Goal: Book appointment/travel/reservation

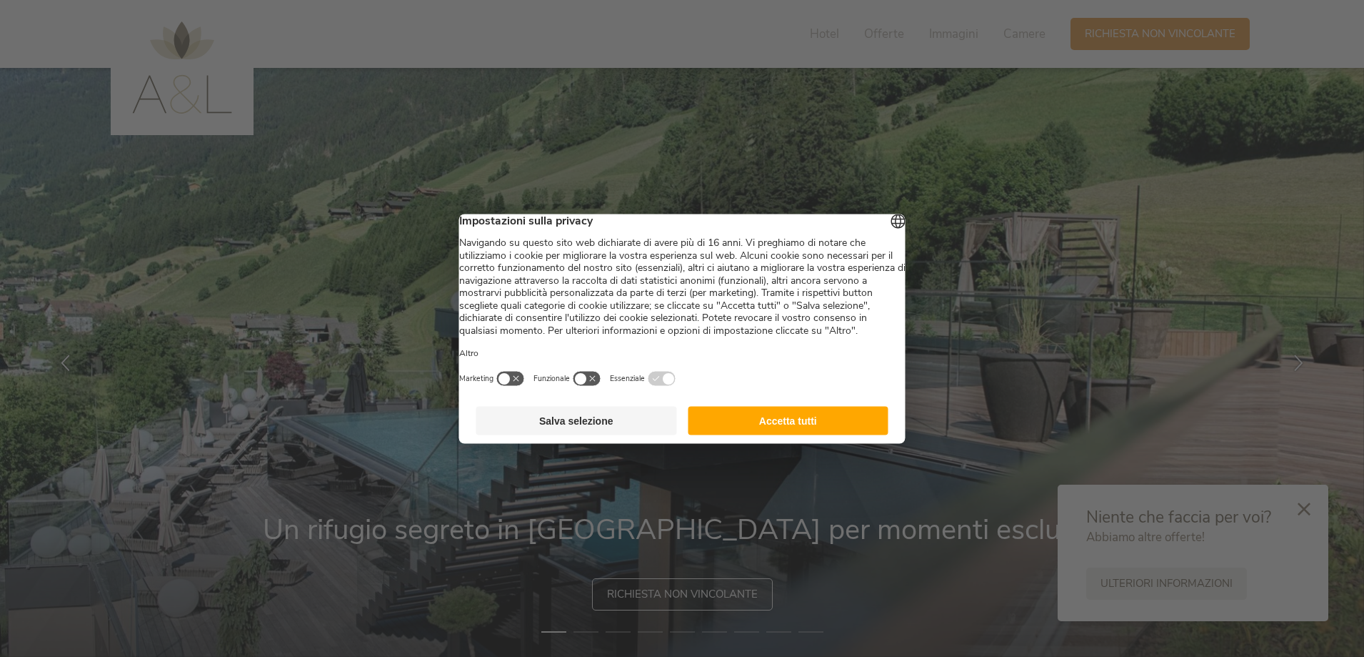
click at [800, 434] on button "Accetta tutti" at bounding box center [788, 420] width 201 height 29
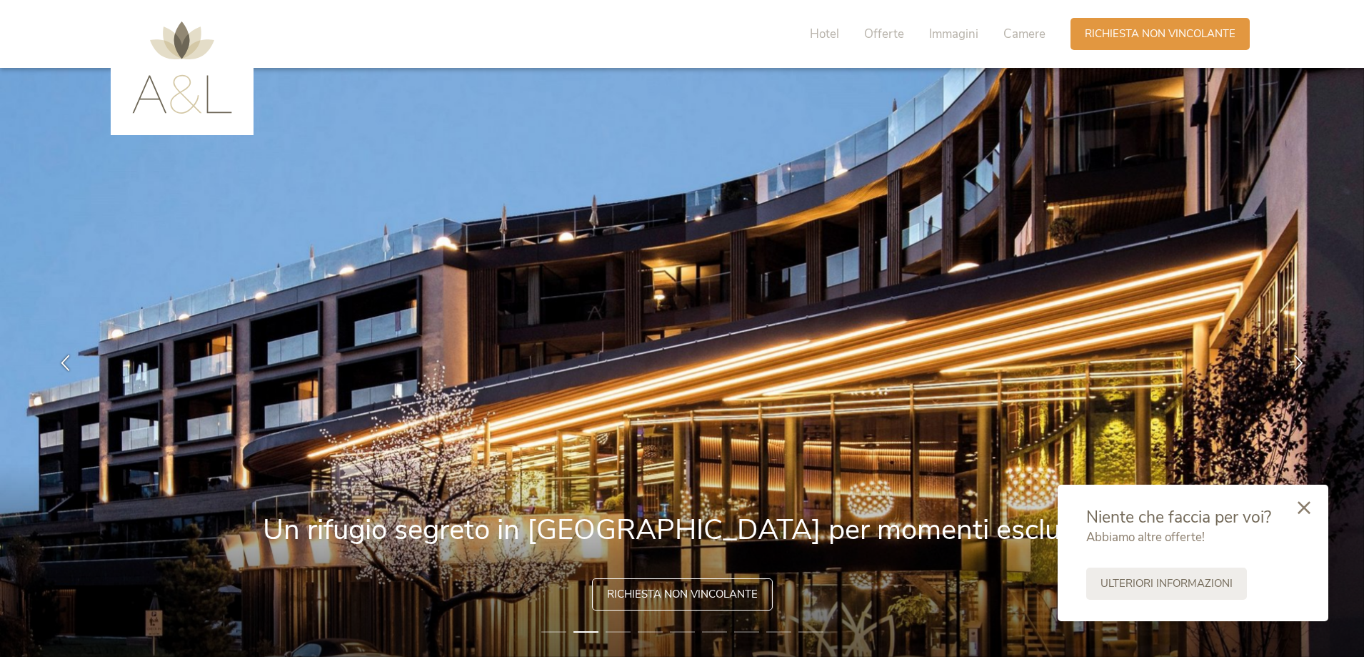
click at [1304, 508] on icon at bounding box center [1304, 507] width 13 height 13
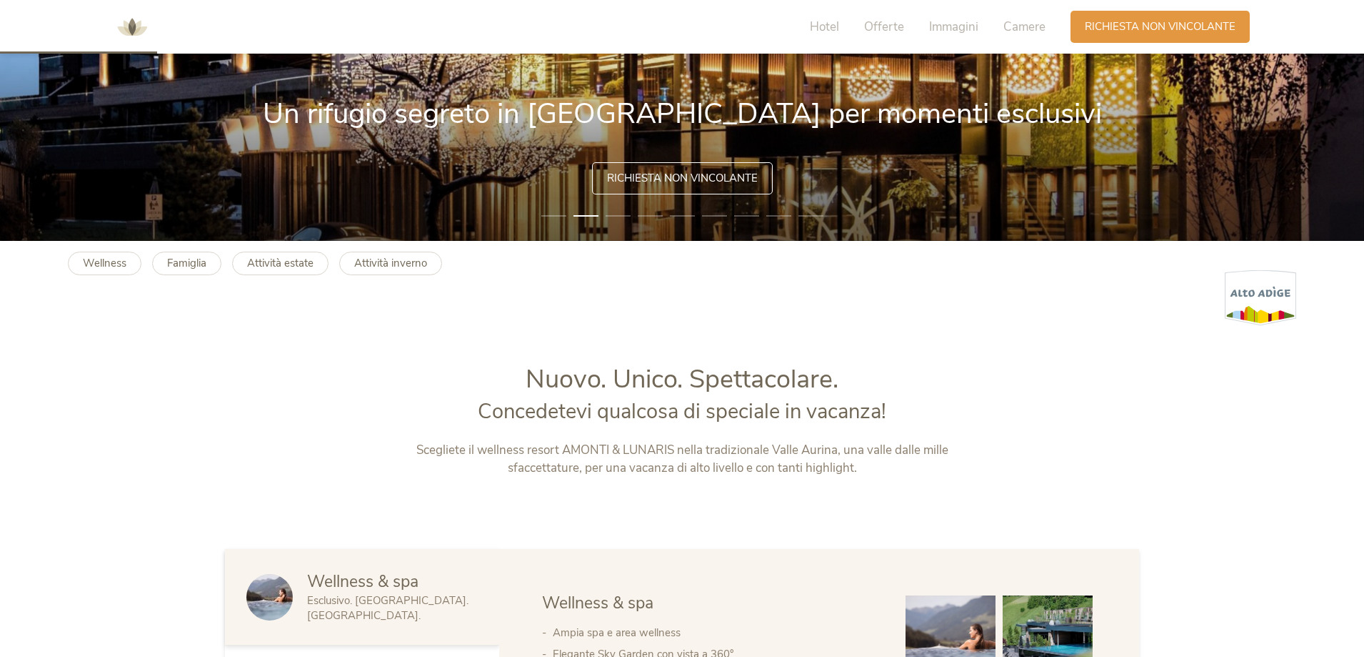
scroll to position [286, 0]
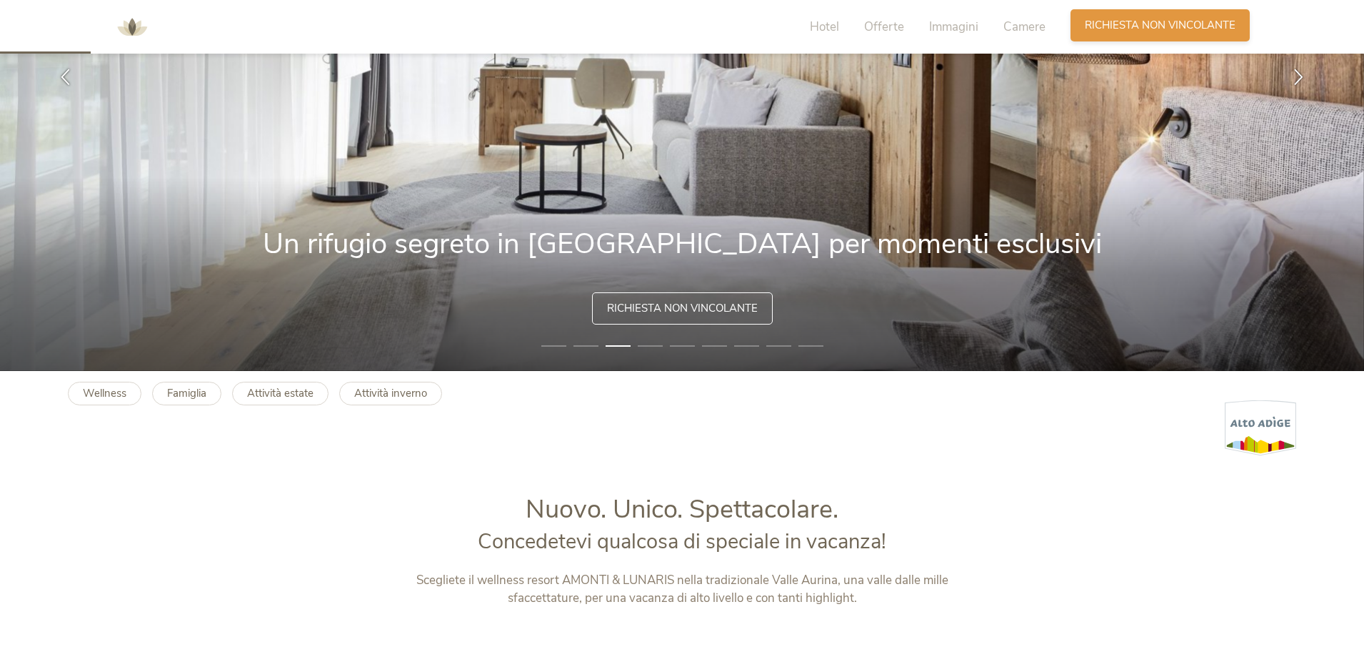
click at [1185, 22] on span "Richiesta non vincolante" at bounding box center [1160, 25] width 151 height 15
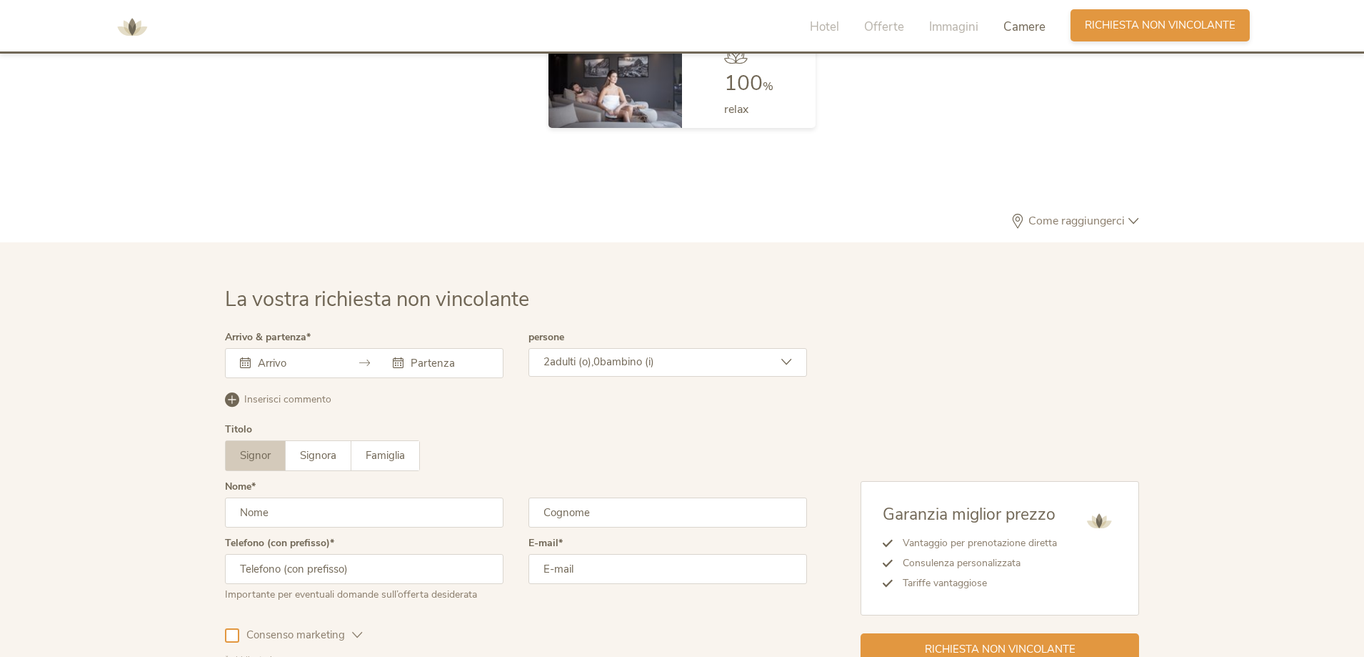
scroll to position [4304, 0]
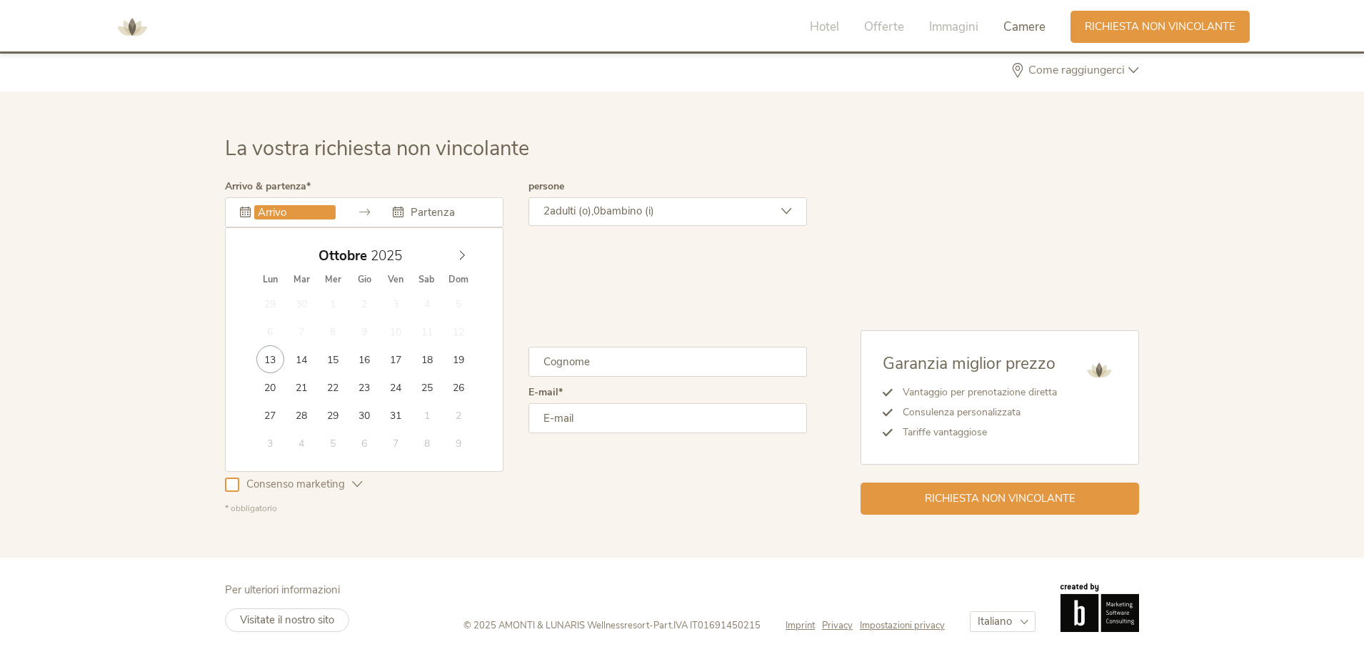
click at [318, 218] on input "text" at bounding box center [294, 212] width 81 height 14
click at [459, 254] on icon at bounding box center [462, 255] width 10 height 10
type input "2026"
click at [459, 254] on icon at bounding box center [462, 255] width 10 height 10
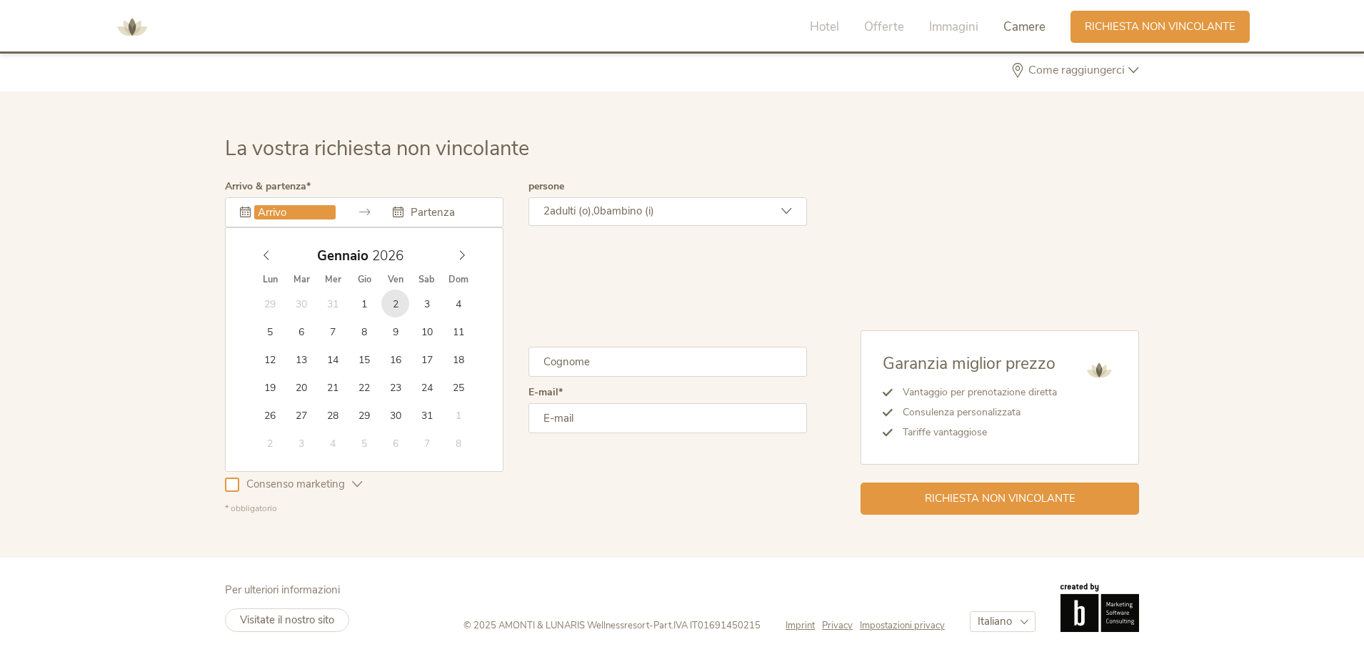
type input "02.01.2026"
type input "2026"
type input "08.01.2026"
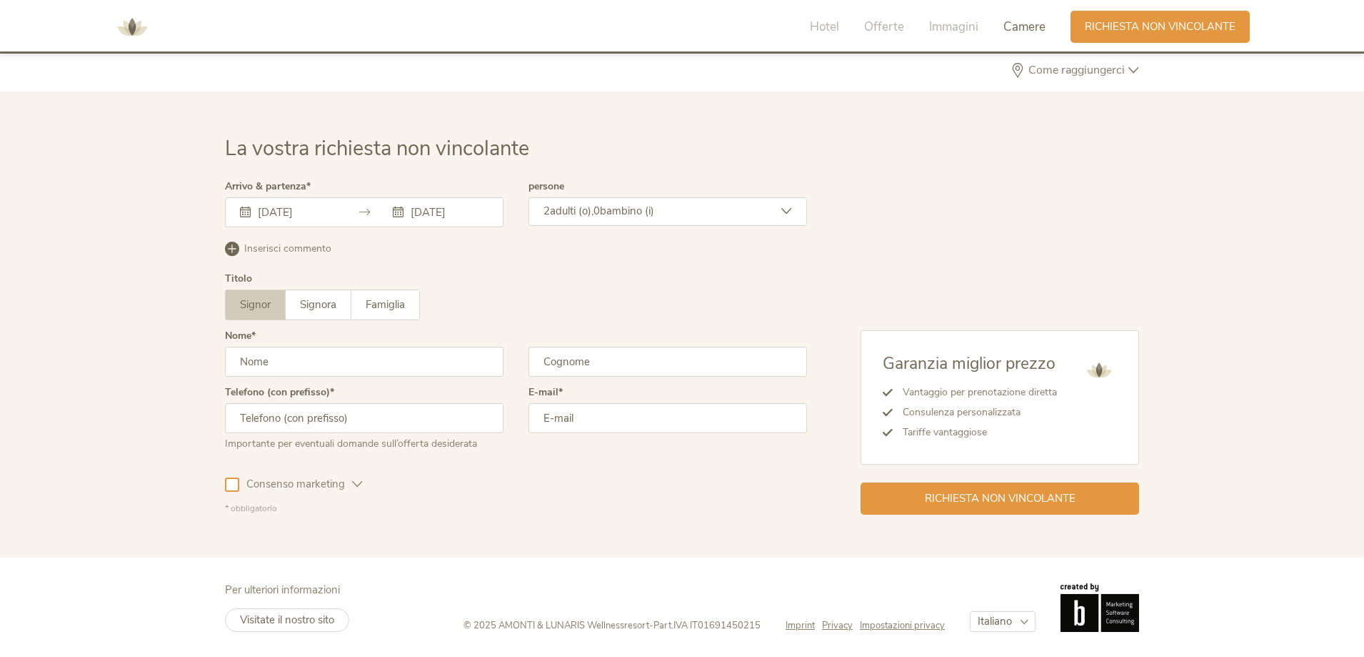
click at [789, 218] on div "2 adulti (o), 0 bambino (i)" at bounding box center [668, 211] width 279 height 29
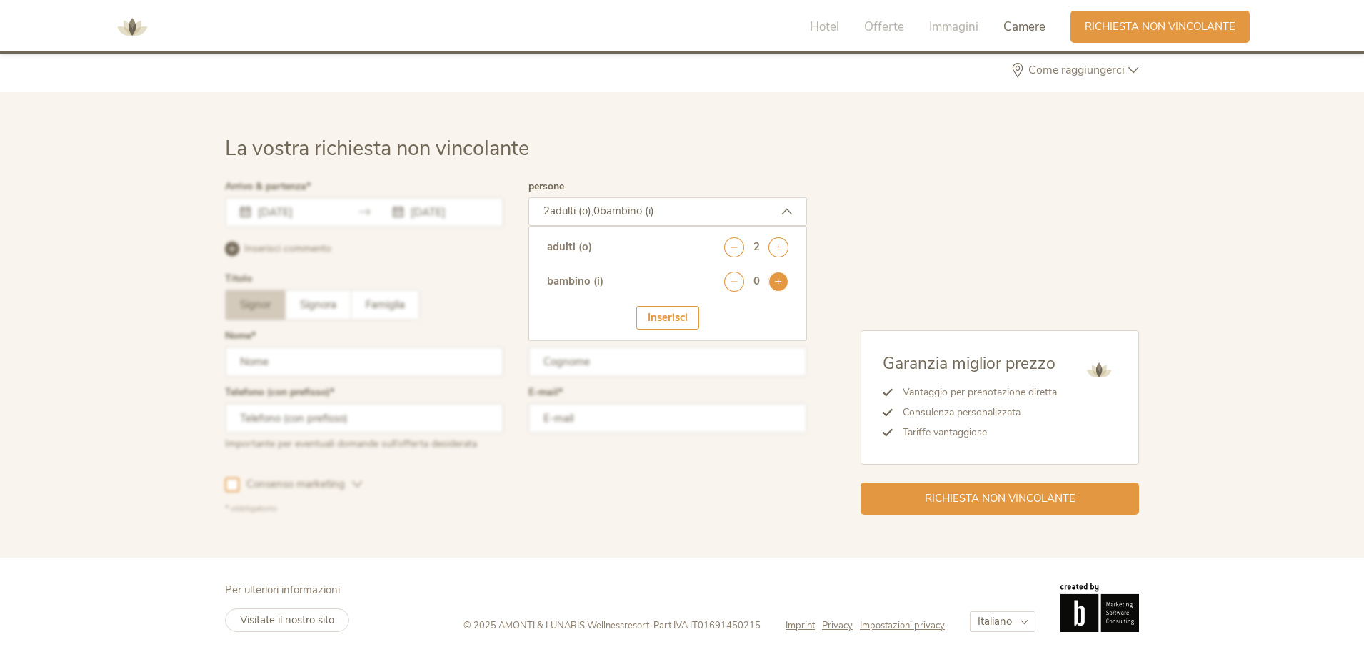
click at [779, 288] on icon at bounding box center [779, 281] width 20 height 20
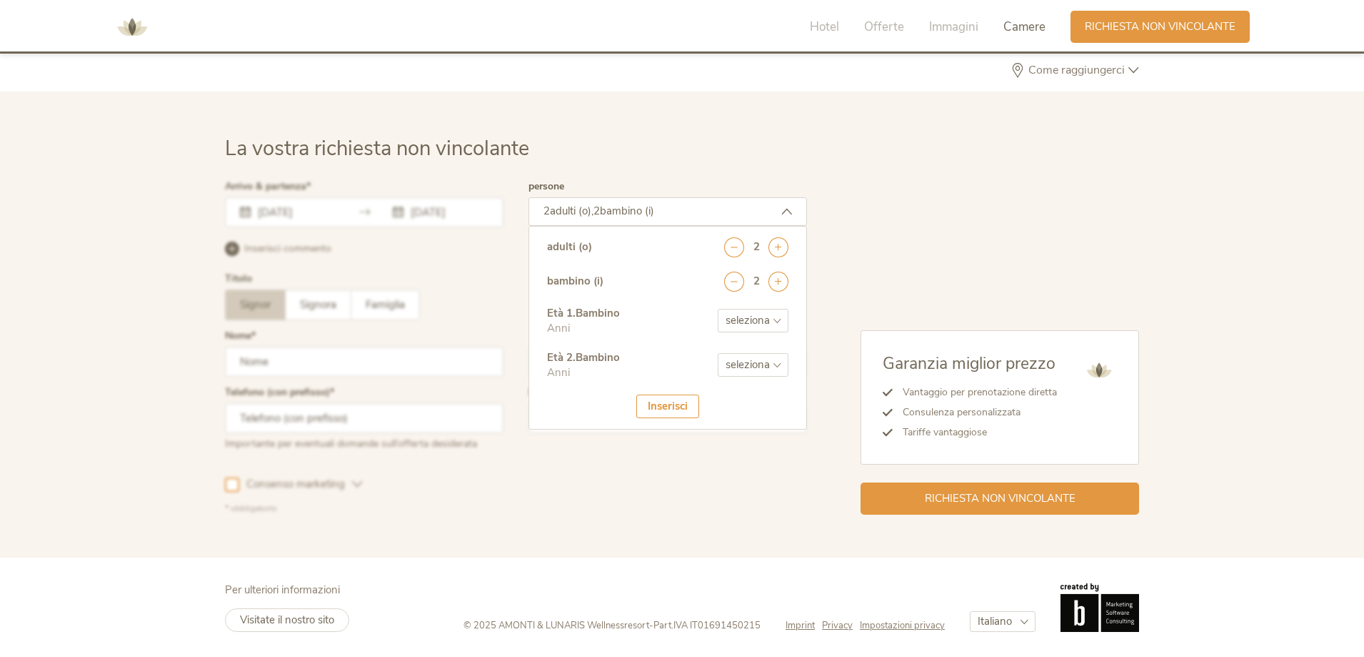
click at [777, 319] on select "seleziona 0 1 2 3 4 5 6 7 8 9 10 11 12 13 14 15 16 17" at bounding box center [753, 321] width 71 height 24
select select "2"
click at [718, 309] on select "seleziona 0 1 2 3 4 5 6 7 8 9 10 11 12 13 14 15 16 17" at bounding box center [753, 321] width 71 height 24
click at [767, 364] on select "seleziona 0 1 2 3 4 5 6 7 8 9 10 11 12 13 14 15 16 17" at bounding box center [753, 365] width 71 height 24
select select "5"
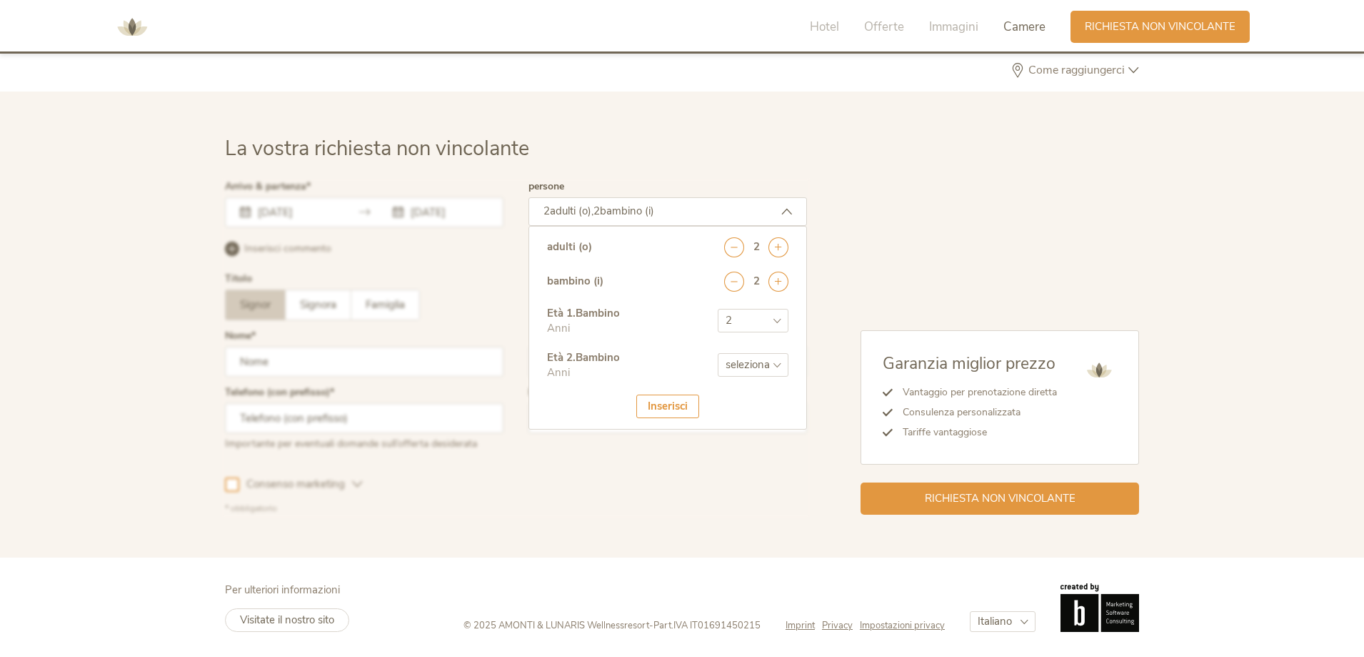
click at [718, 353] on select "seleziona 0 1 2 3 4 5 6 7 8 9 10 11 12 13 14 15 16 17" at bounding box center [753, 365] width 71 height 24
click at [647, 411] on div "Inserisci" at bounding box center [668, 406] width 63 height 24
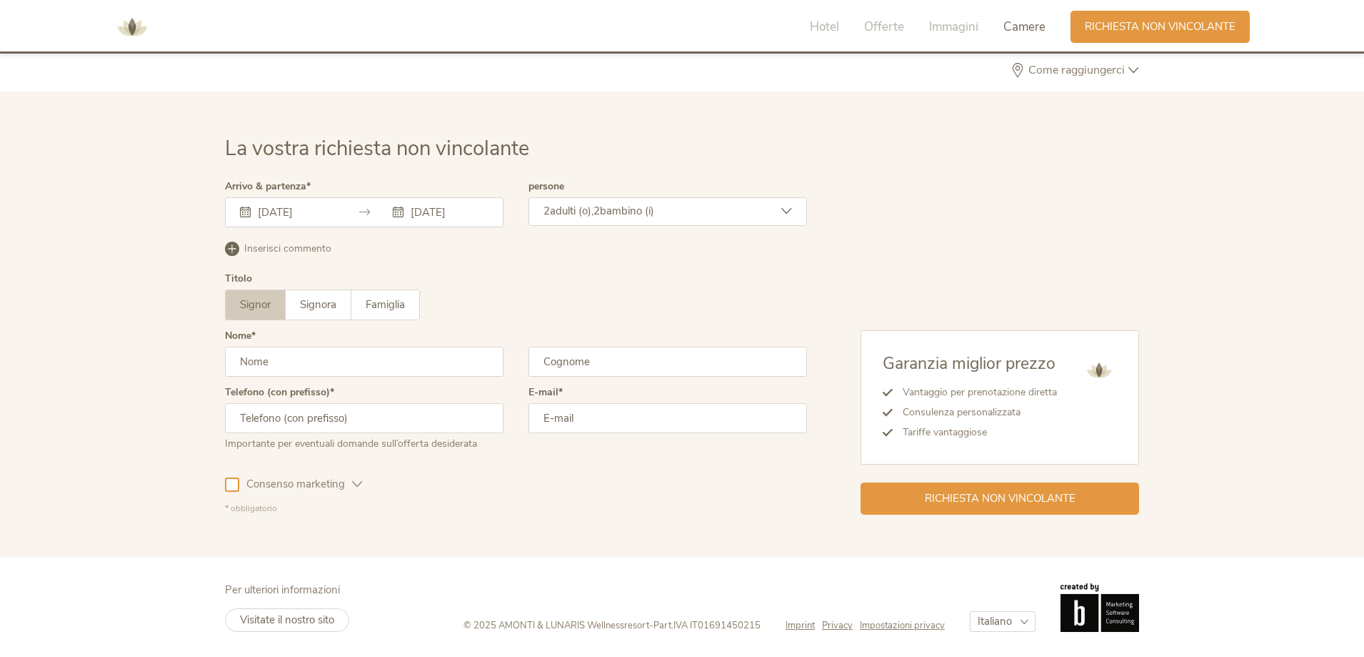
click at [341, 364] on input "text" at bounding box center [364, 361] width 279 height 30
type input "Fabio"
type input "Frallicciardi"
type input "3487039243"
type input "fabiofrallicciarditri@gmail.com"
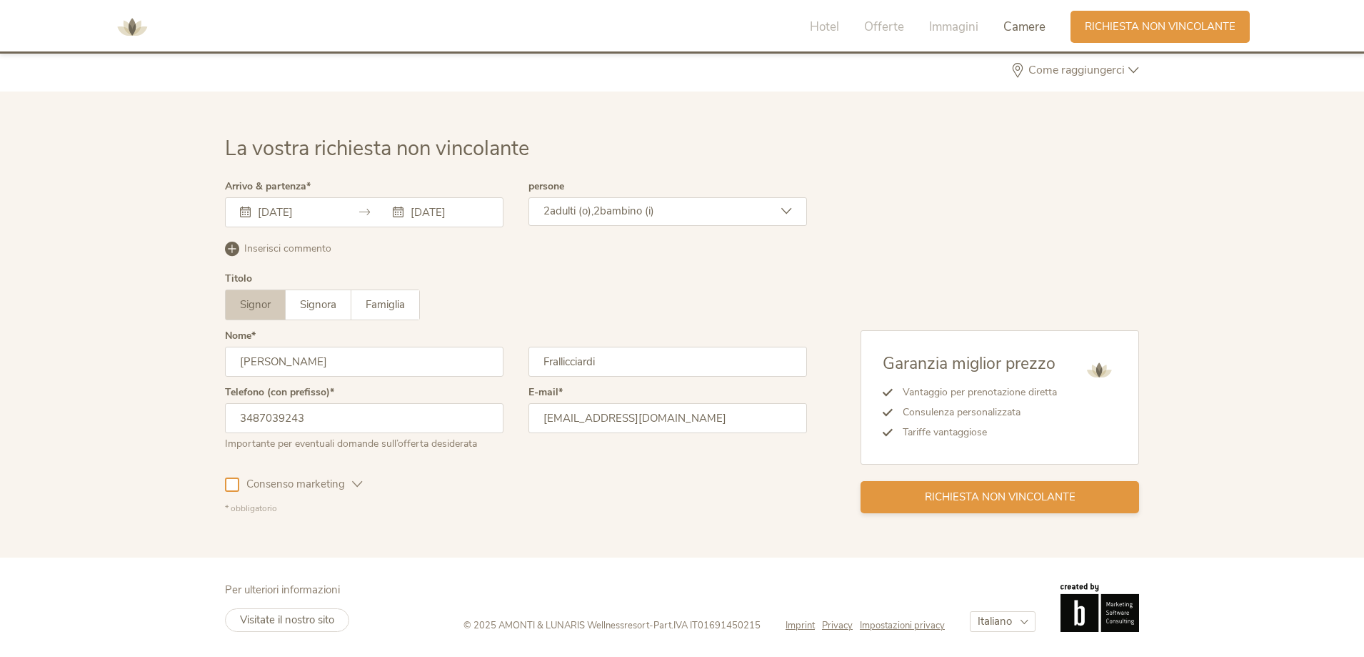
click at [942, 504] on span "Richiesta non vincolante" at bounding box center [1000, 496] width 151 height 15
click at [318, 216] on input "02.01.2026" at bounding box center [294, 212] width 81 height 14
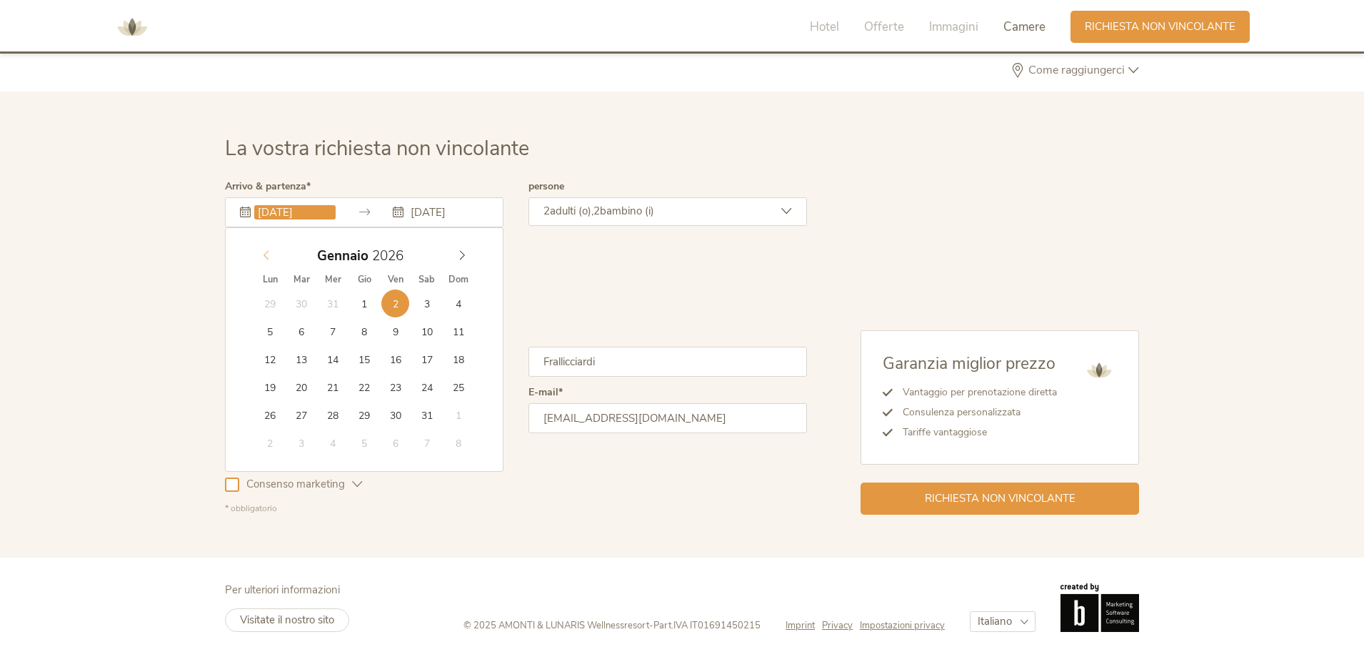
type input "2025"
click at [262, 254] on icon at bounding box center [266, 255] width 10 height 10
type input "29.12.2025"
type input "05.01.2026"
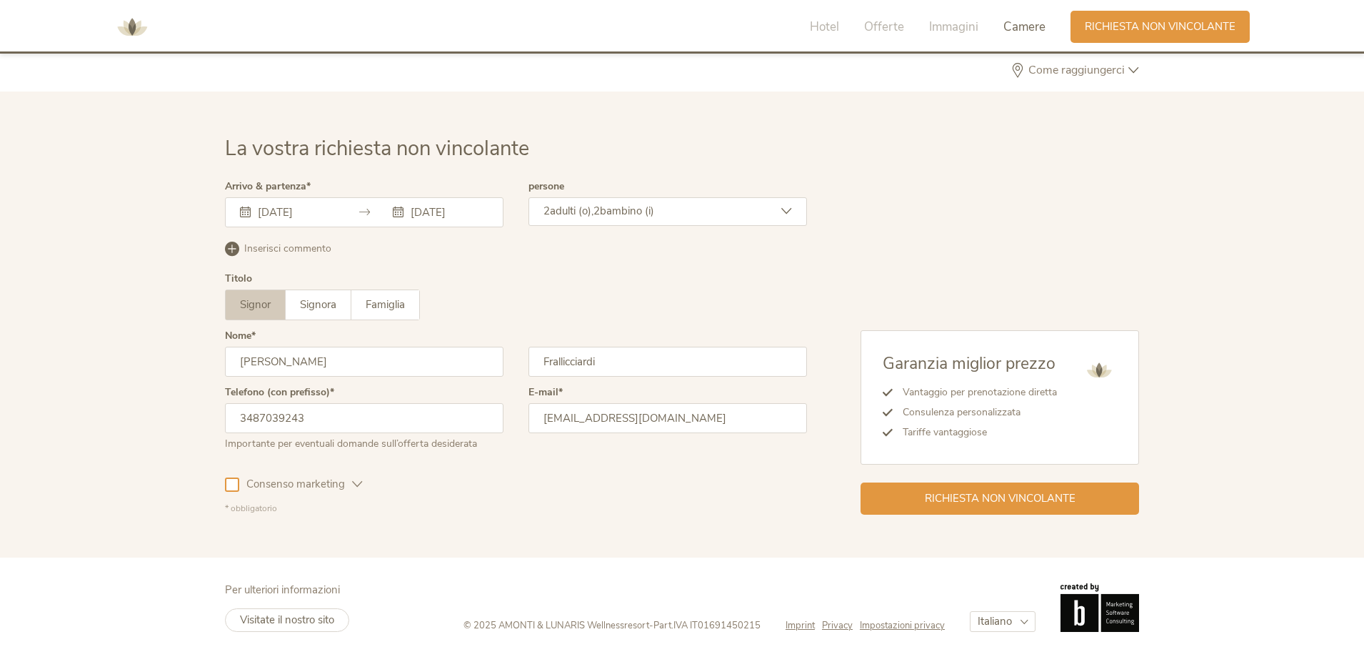
click at [790, 218] on div "2 adulti (o), 2 bambino (i)" at bounding box center [668, 211] width 279 height 29
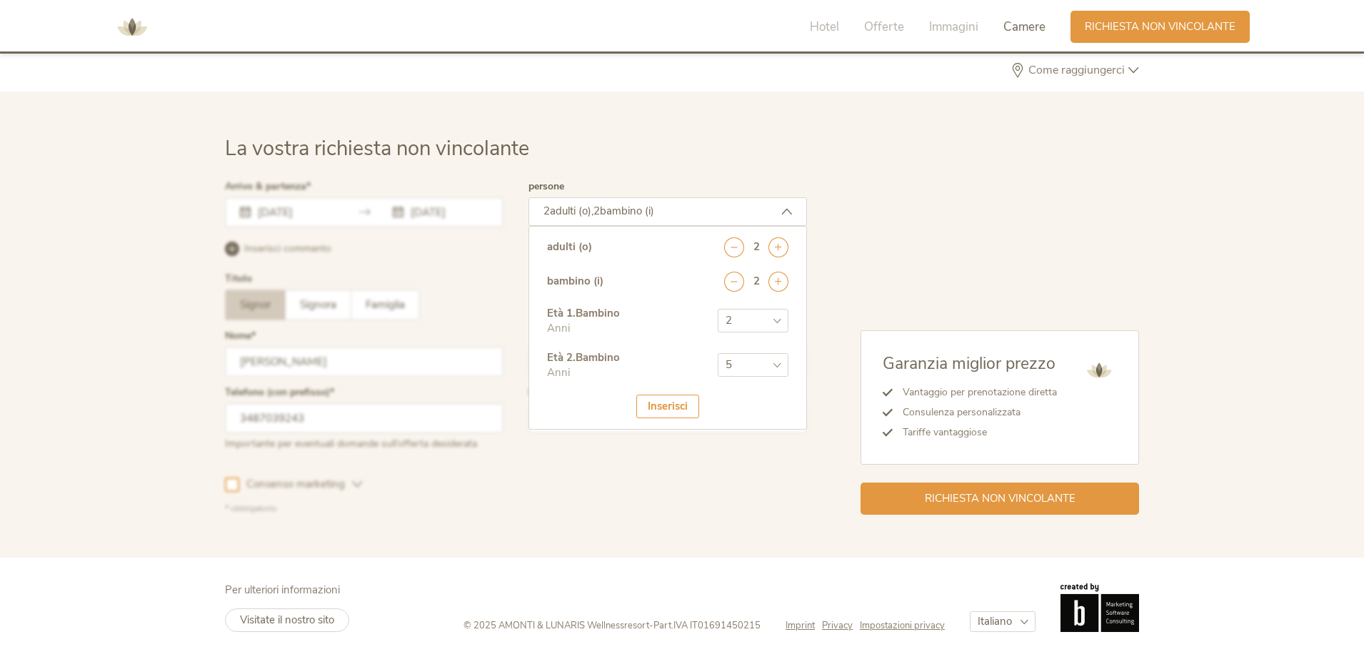
click at [909, 226] on div "Garanzia miglior prezzo Vantaggio per prenotazione diretta Consulenza personali…" at bounding box center [973, 347] width 332 height 333
click at [672, 452] on div at bounding box center [515, 348] width 589 height 340
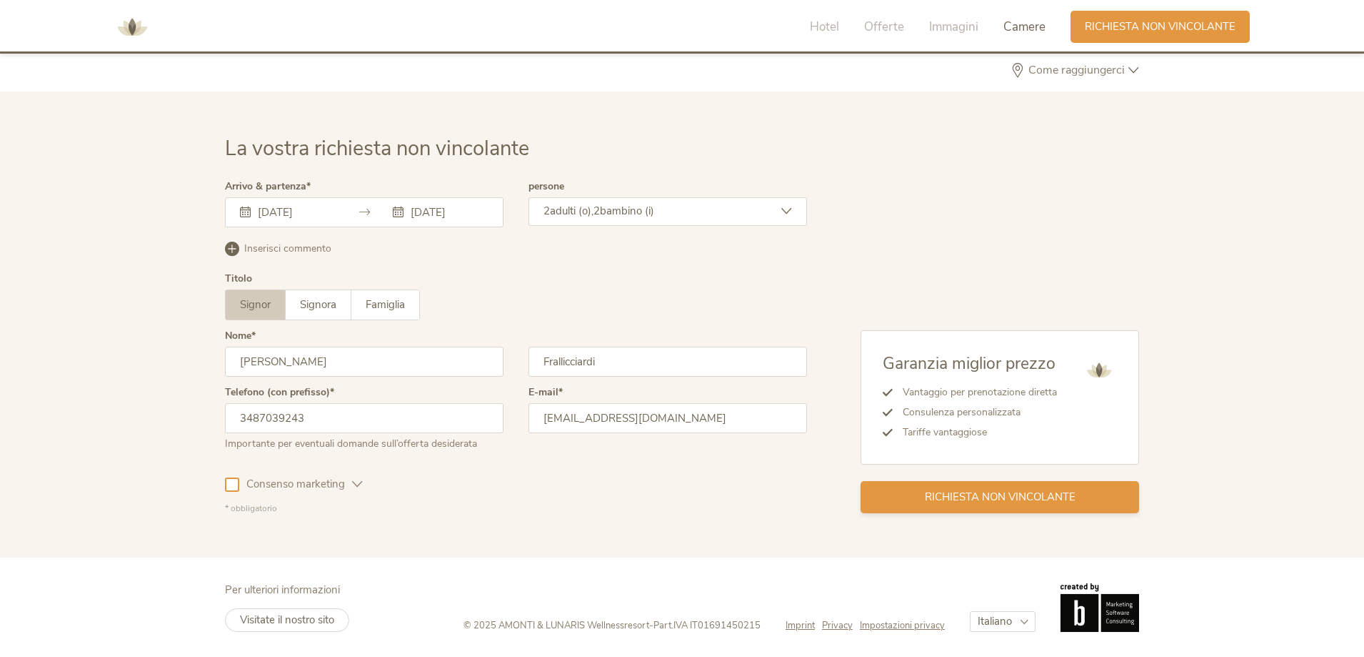
click at [969, 493] on span "Richiesta non vincolante" at bounding box center [1000, 496] width 151 height 15
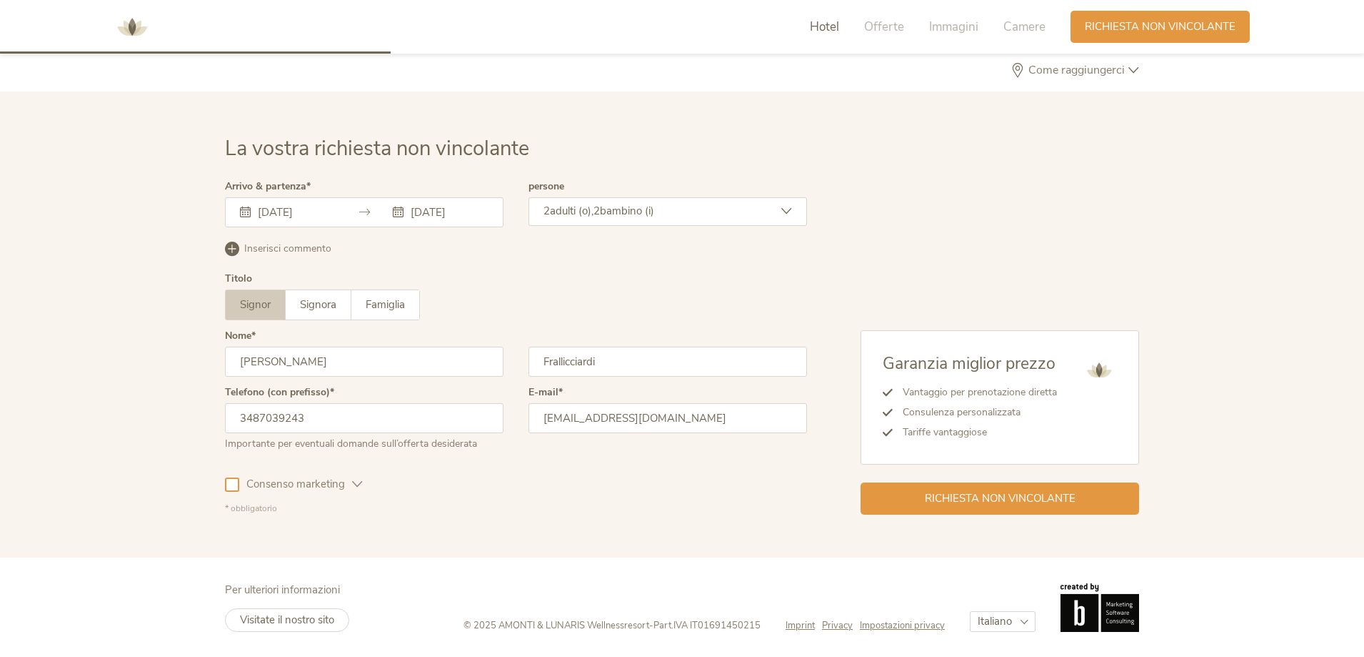
click at [834, 34] on span "Hotel" at bounding box center [824, 27] width 29 height 16
click at [885, 33] on span "Offerte" at bounding box center [884, 27] width 40 height 16
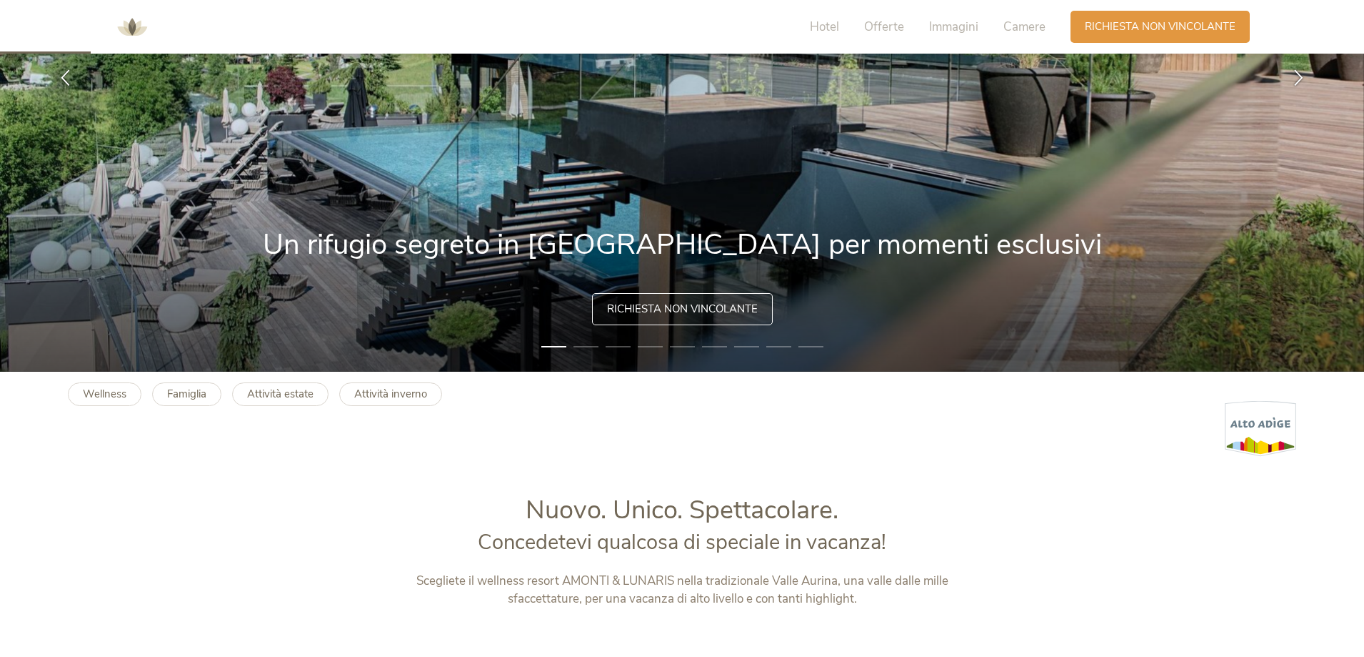
scroll to position [286, 0]
click at [399, 389] on b "Attività inverno" at bounding box center [390, 393] width 73 height 14
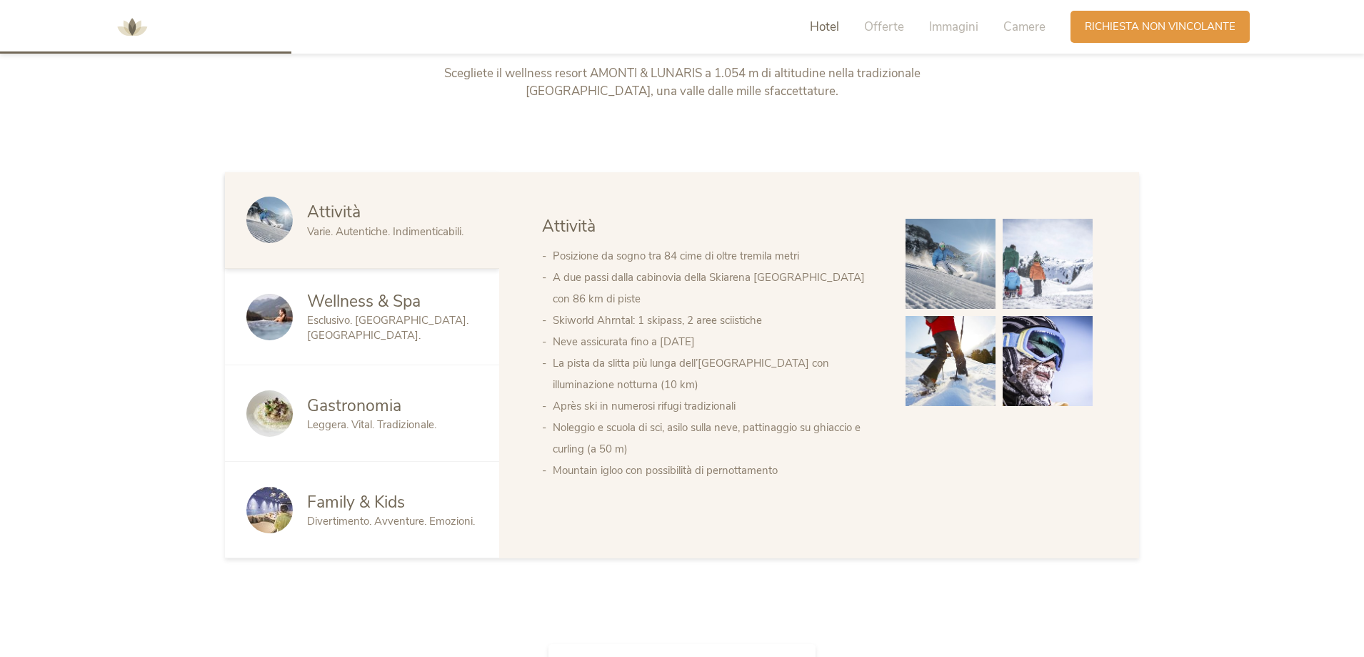
scroll to position [786, 0]
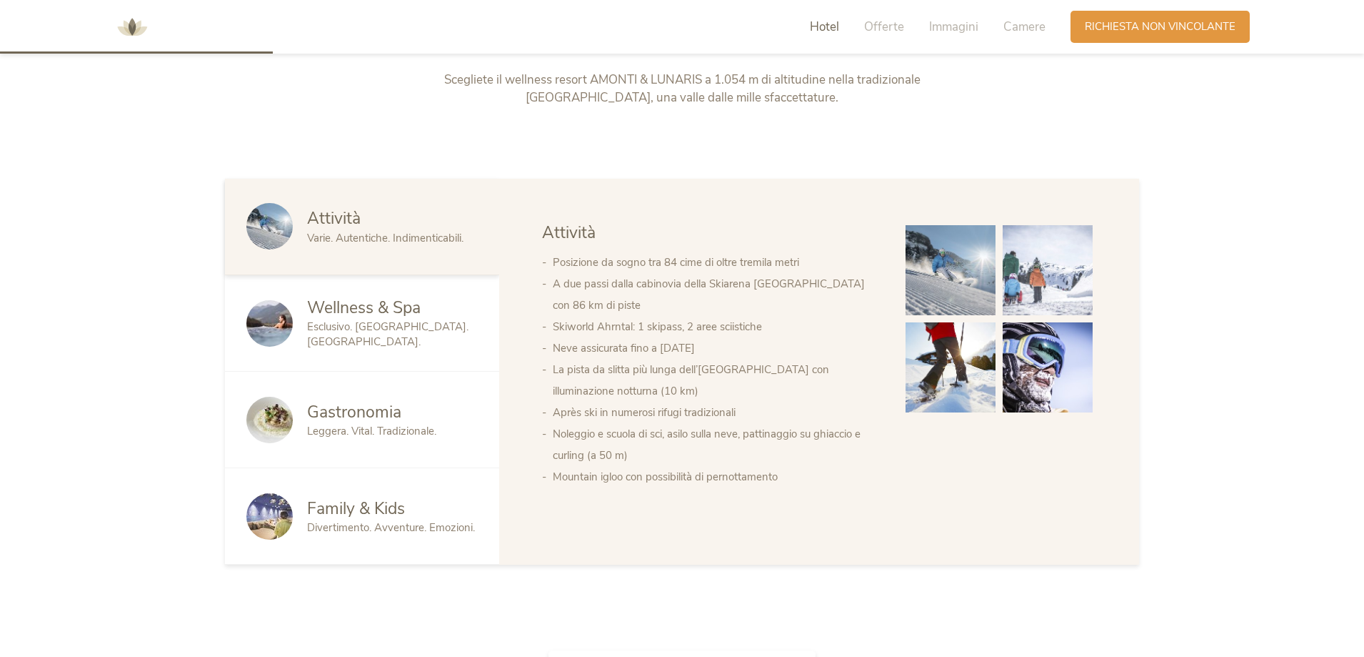
click at [374, 340] on span "Esclusivo. [GEOGRAPHIC_DATA]. [GEOGRAPHIC_DATA]." at bounding box center [387, 333] width 161 height 29
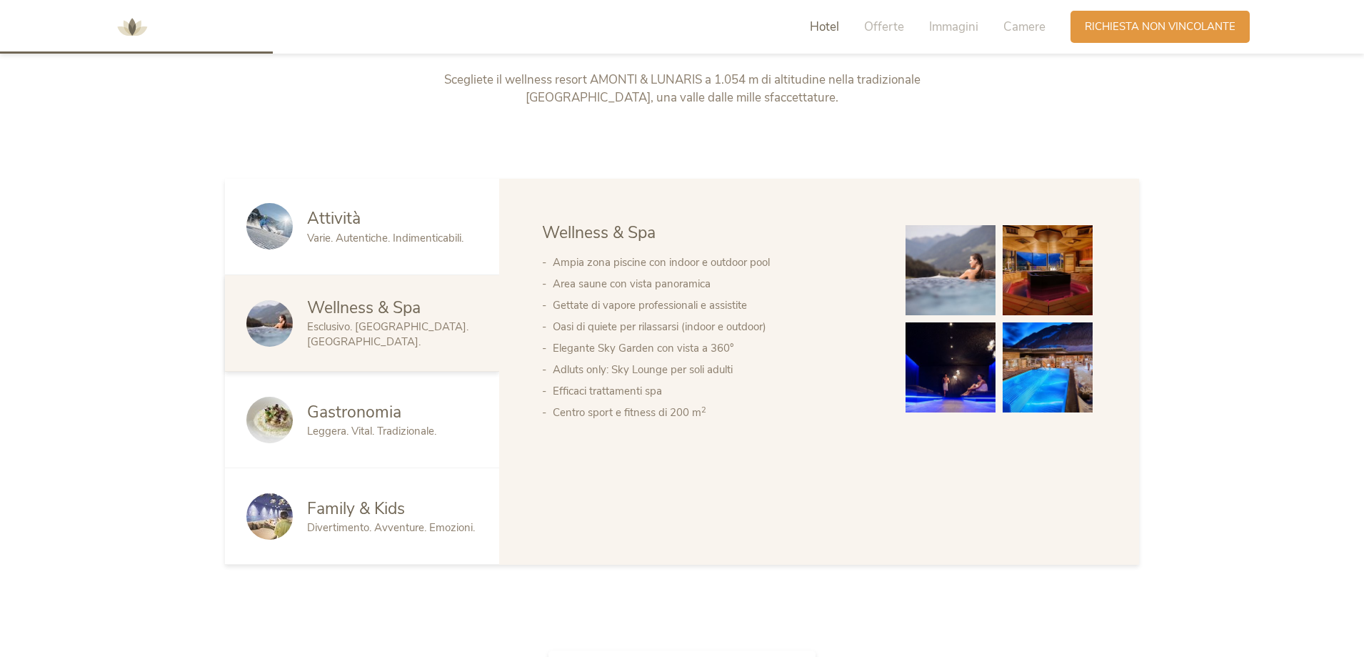
click at [963, 289] on img at bounding box center [951, 270] width 90 height 90
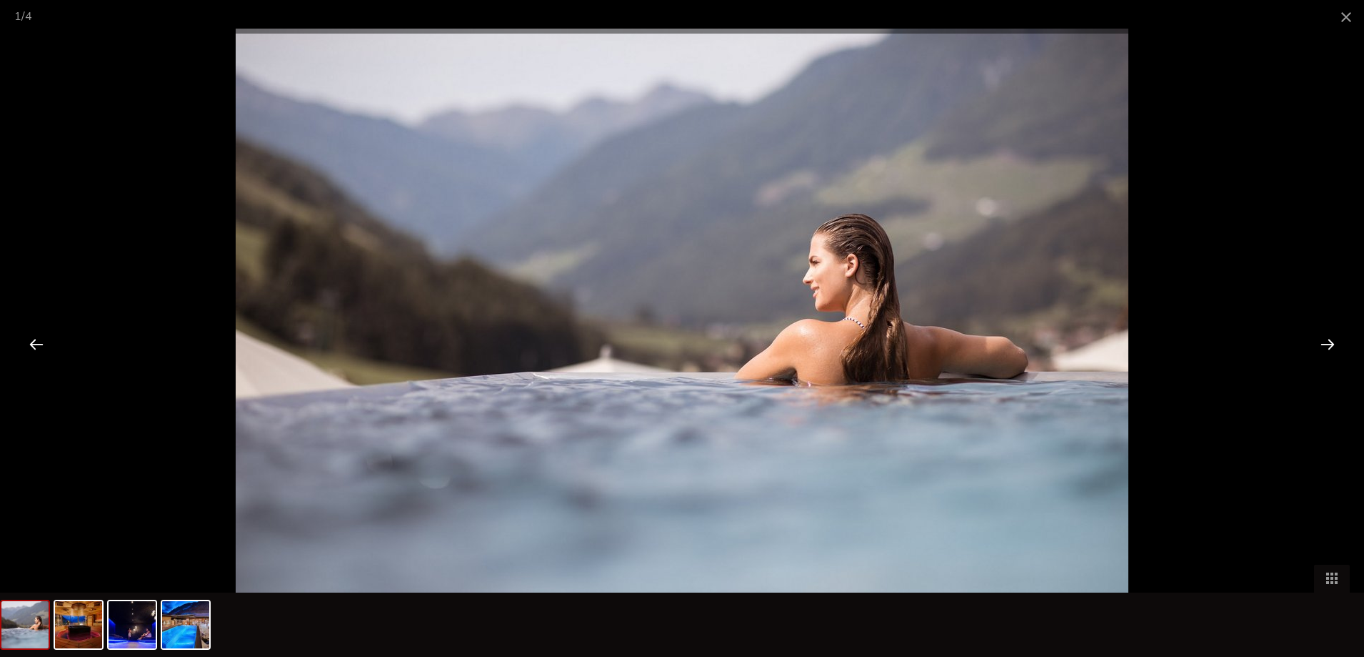
click at [1330, 343] on div at bounding box center [1328, 343] width 44 height 44
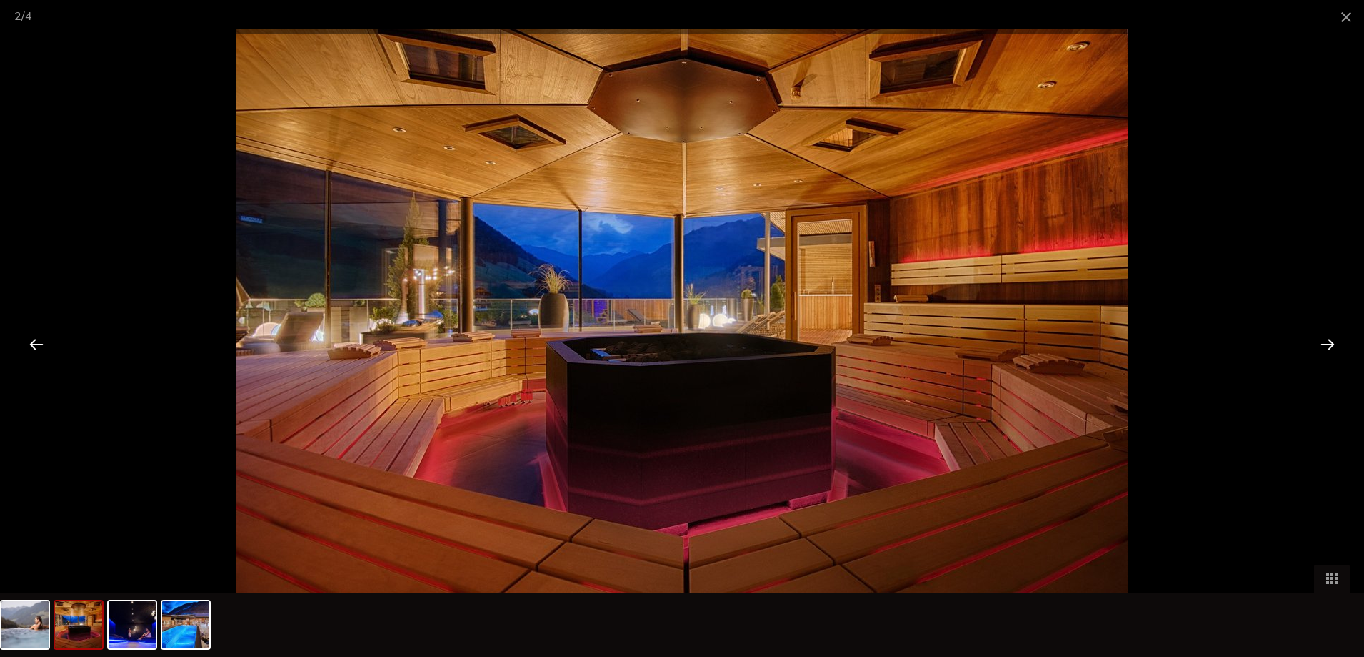
click at [1330, 343] on div at bounding box center [1328, 343] width 44 height 44
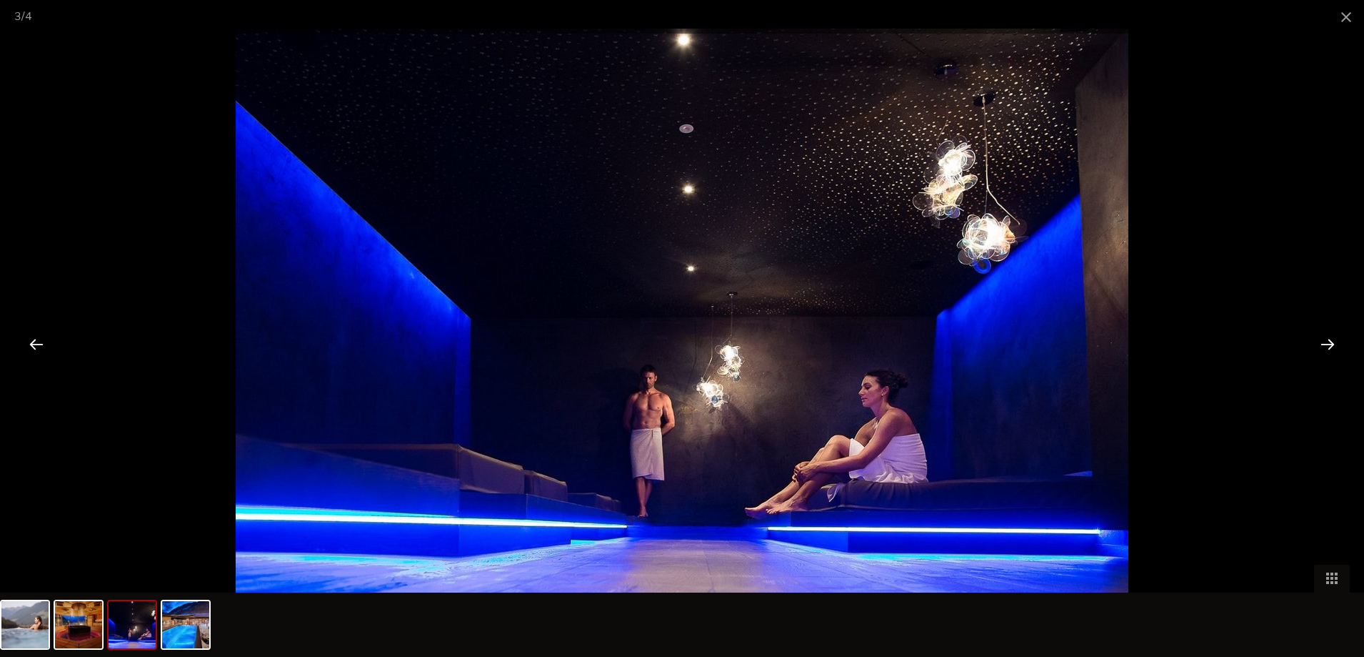
click at [1330, 343] on div at bounding box center [1328, 343] width 44 height 44
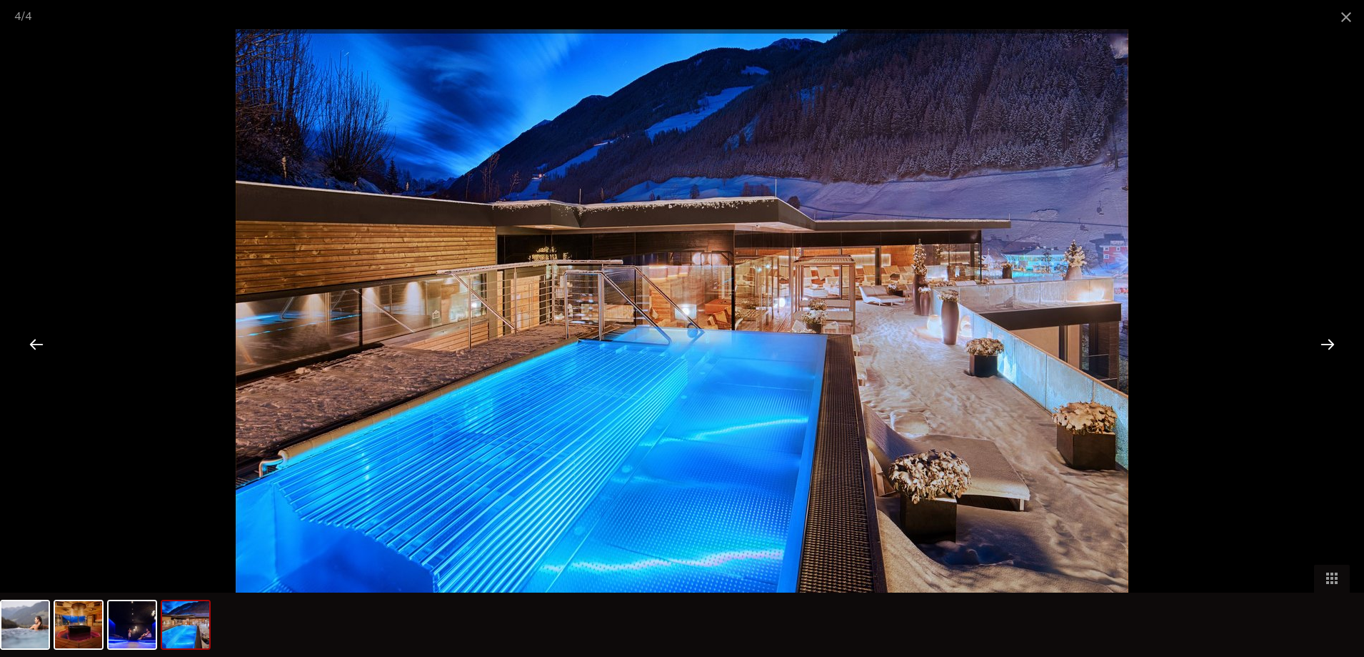
click at [1330, 343] on div at bounding box center [1328, 343] width 44 height 44
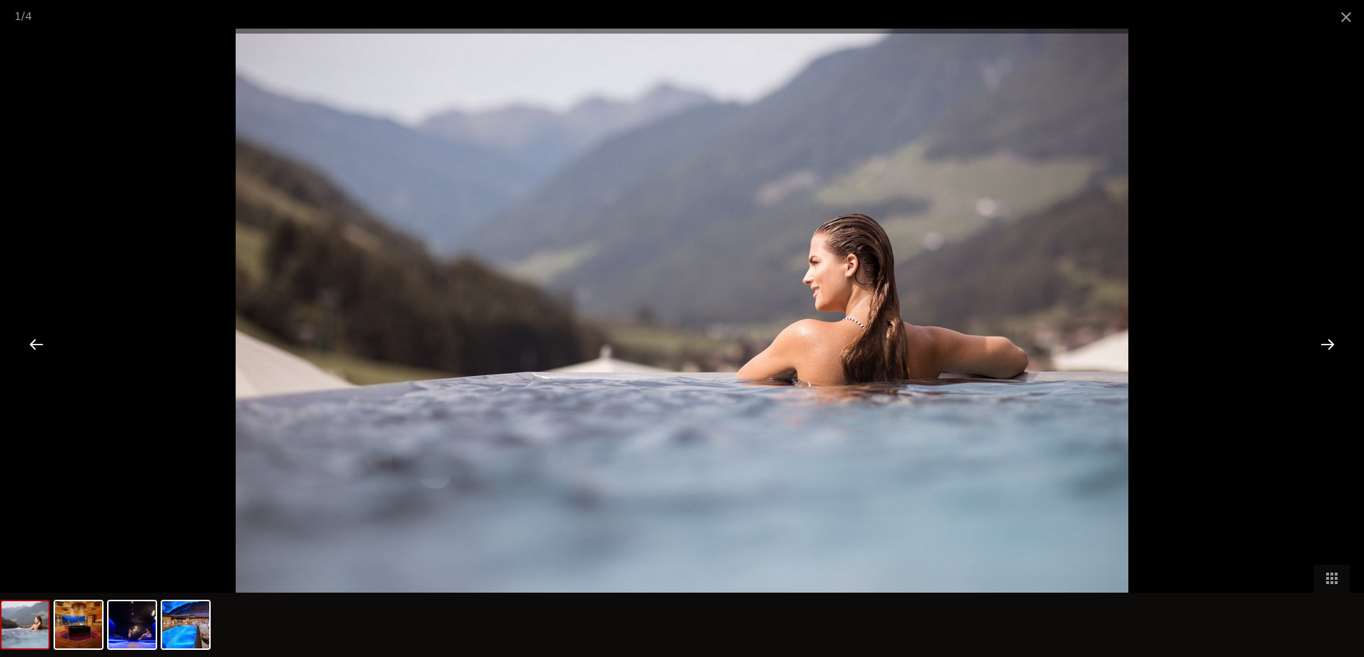
click at [1330, 343] on div at bounding box center [1328, 343] width 44 height 44
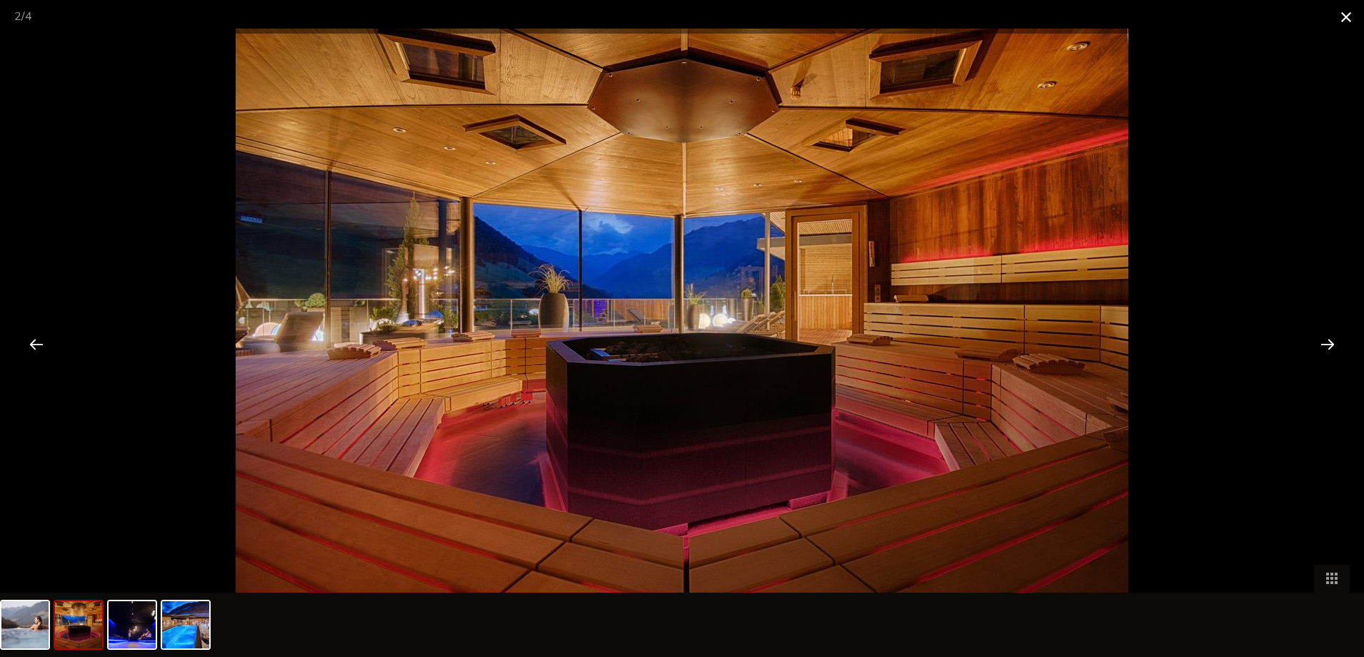
click at [1348, 16] on span at bounding box center [1347, 17] width 36 height 34
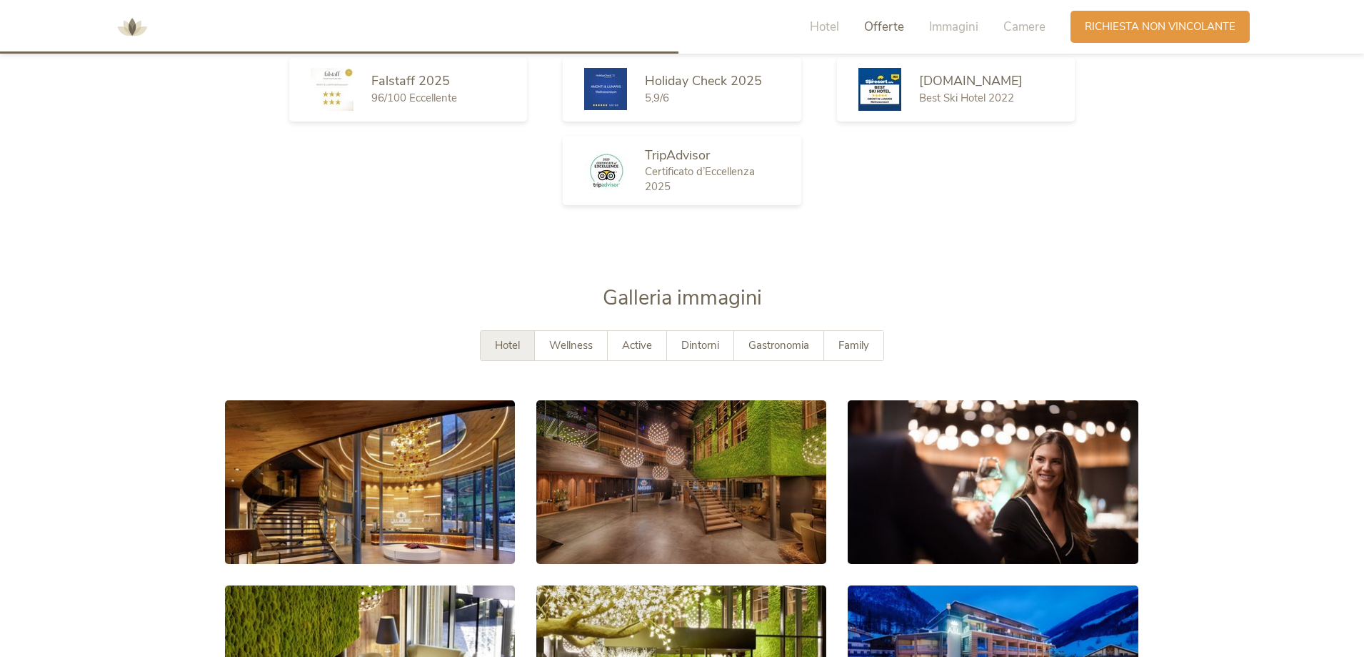
scroll to position [2072, 0]
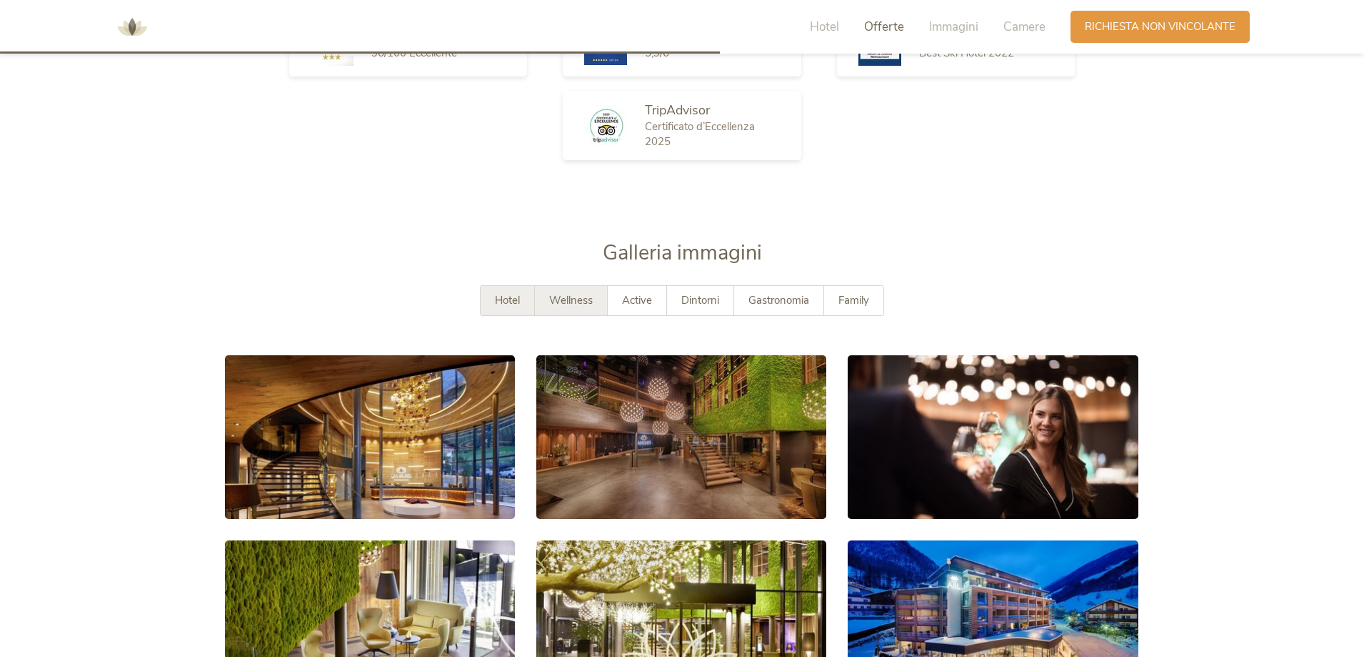
click at [582, 306] on span "Wellness" at bounding box center [571, 300] width 44 height 14
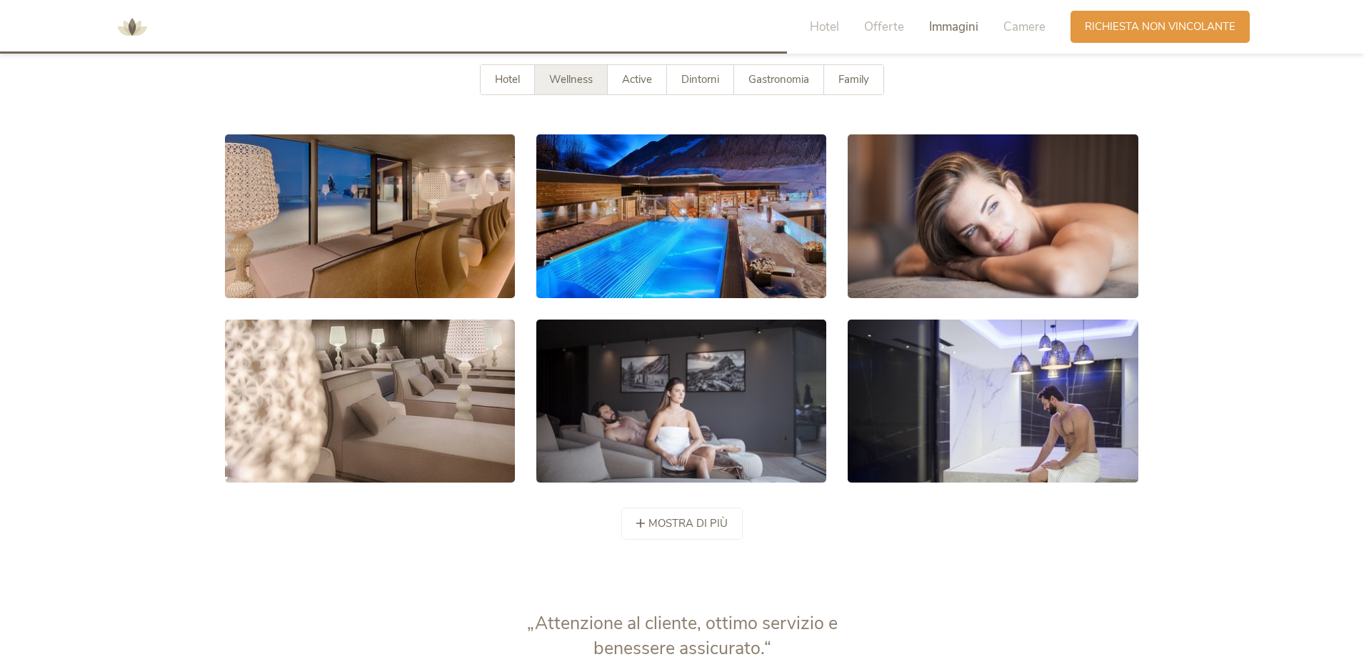
scroll to position [2215, 0]
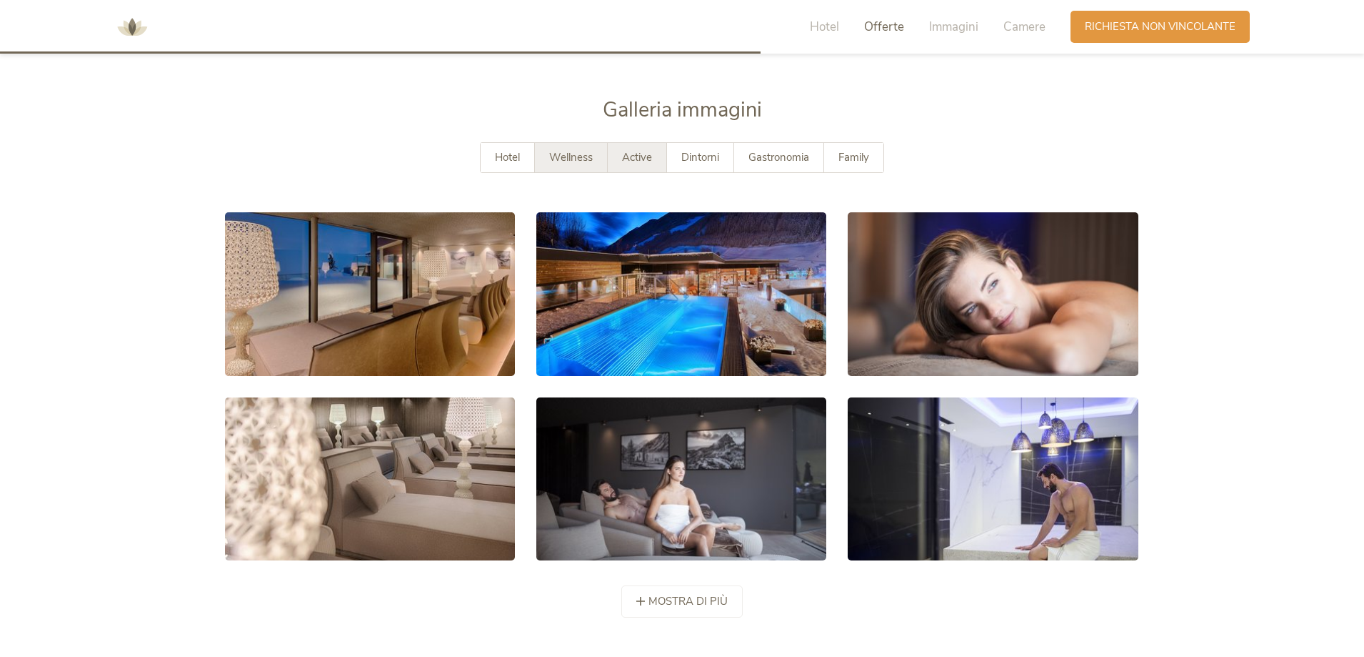
click at [644, 161] on span "Active" at bounding box center [637, 157] width 30 height 14
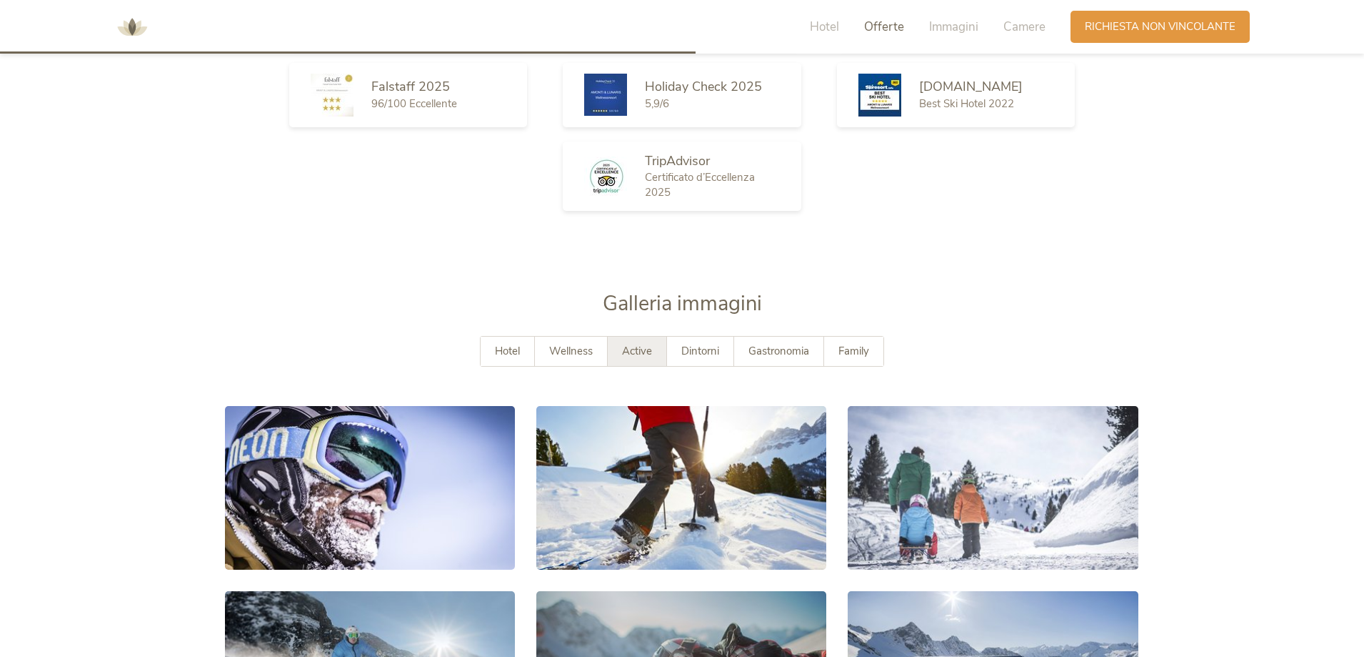
scroll to position [2000, 0]
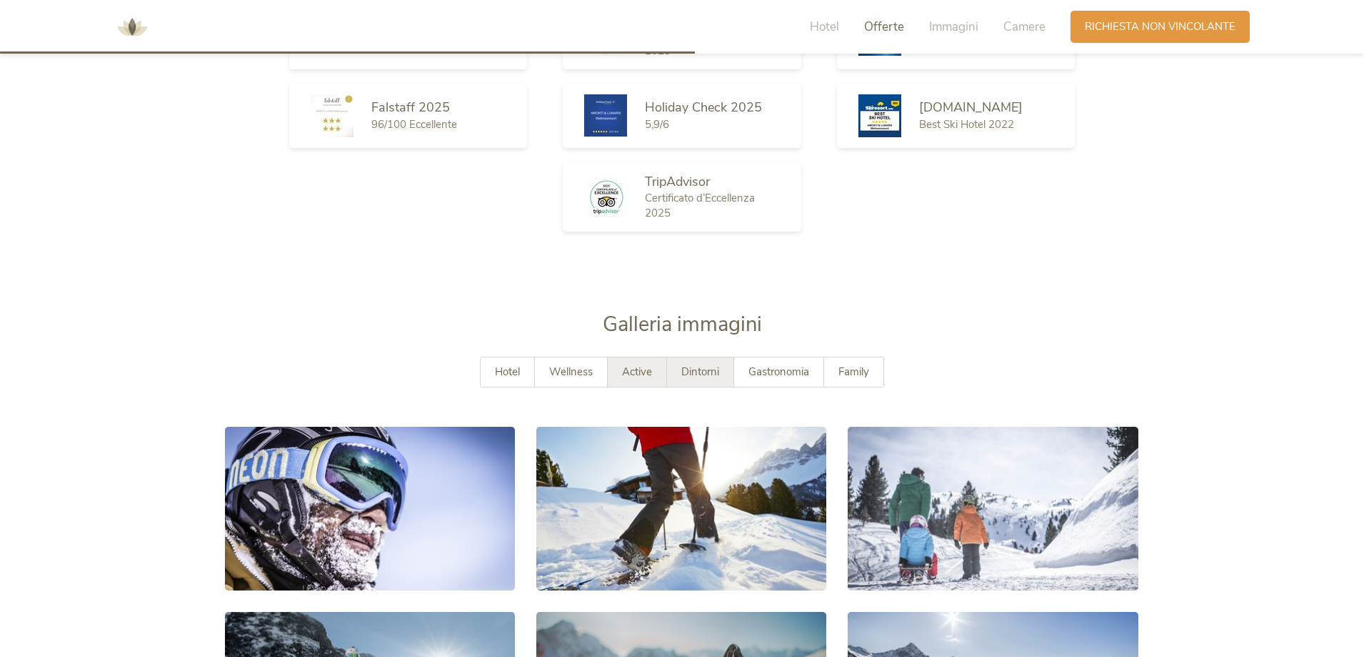
click at [714, 378] on span "Dintorni" at bounding box center [701, 371] width 38 height 14
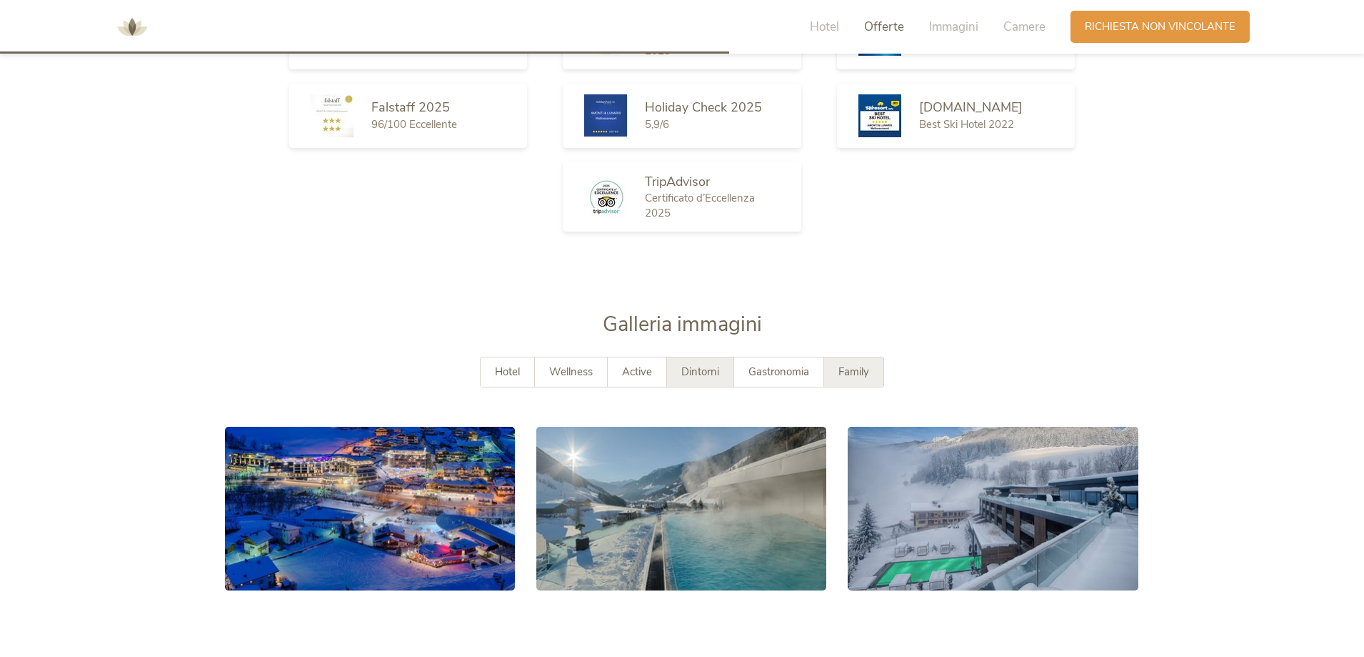
drag, startPoint x: 788, startPoint y: 377, endPoint x: 830, endPoint y: 364, distance: 44.1
click at [789, 376] on span "Gastronomia" at bounding box center [779, 371] width 61 height 14
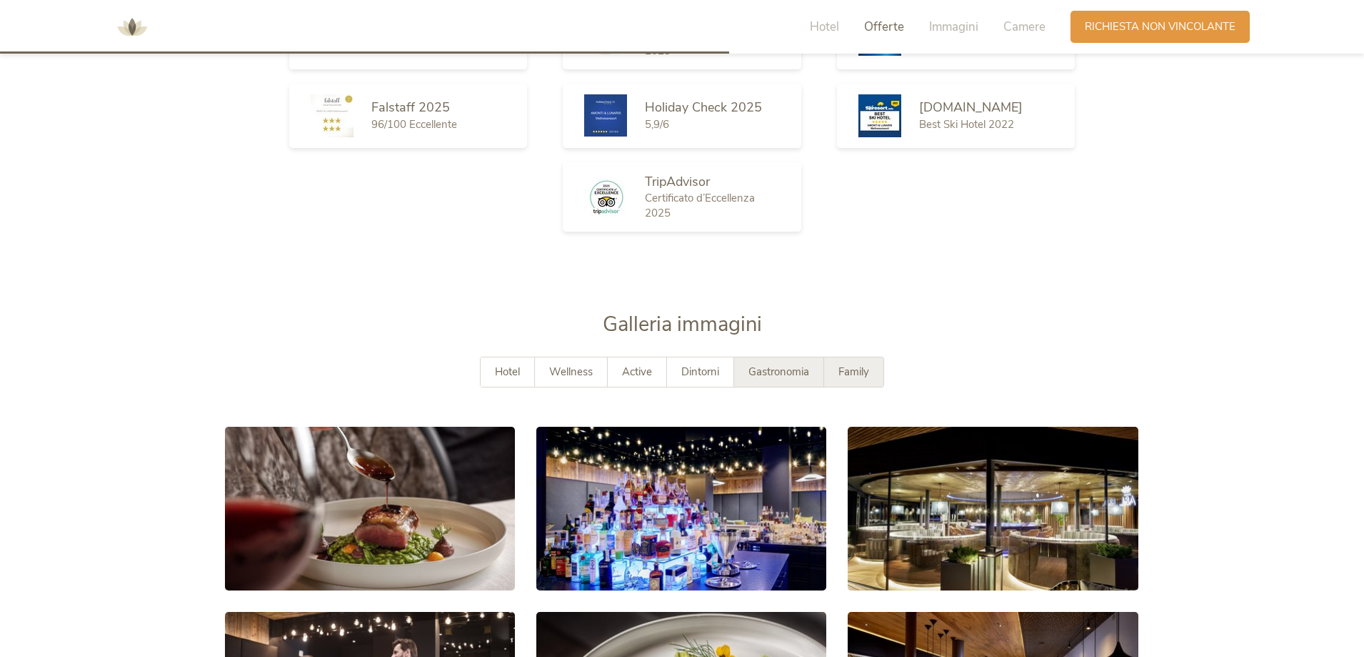
click at [857, 376] on span "Family" at bounding box center [854, 371] width 31 height 14
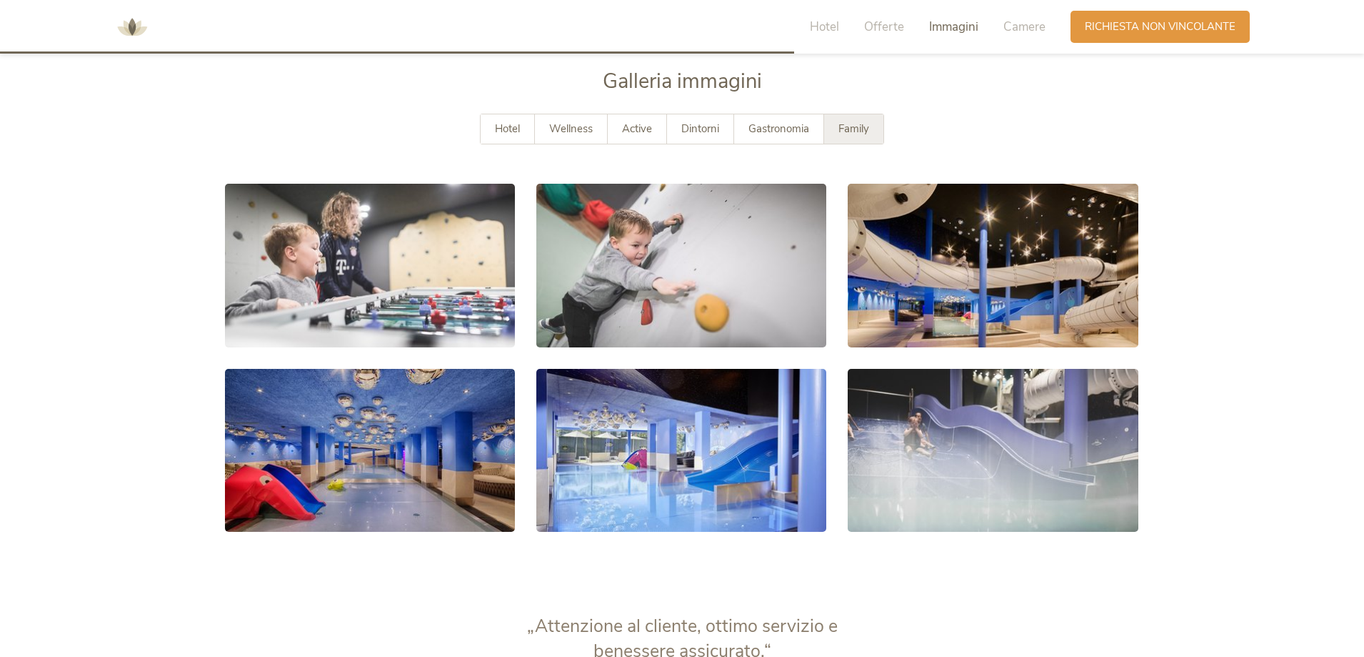
scroll to position [2286, 0]
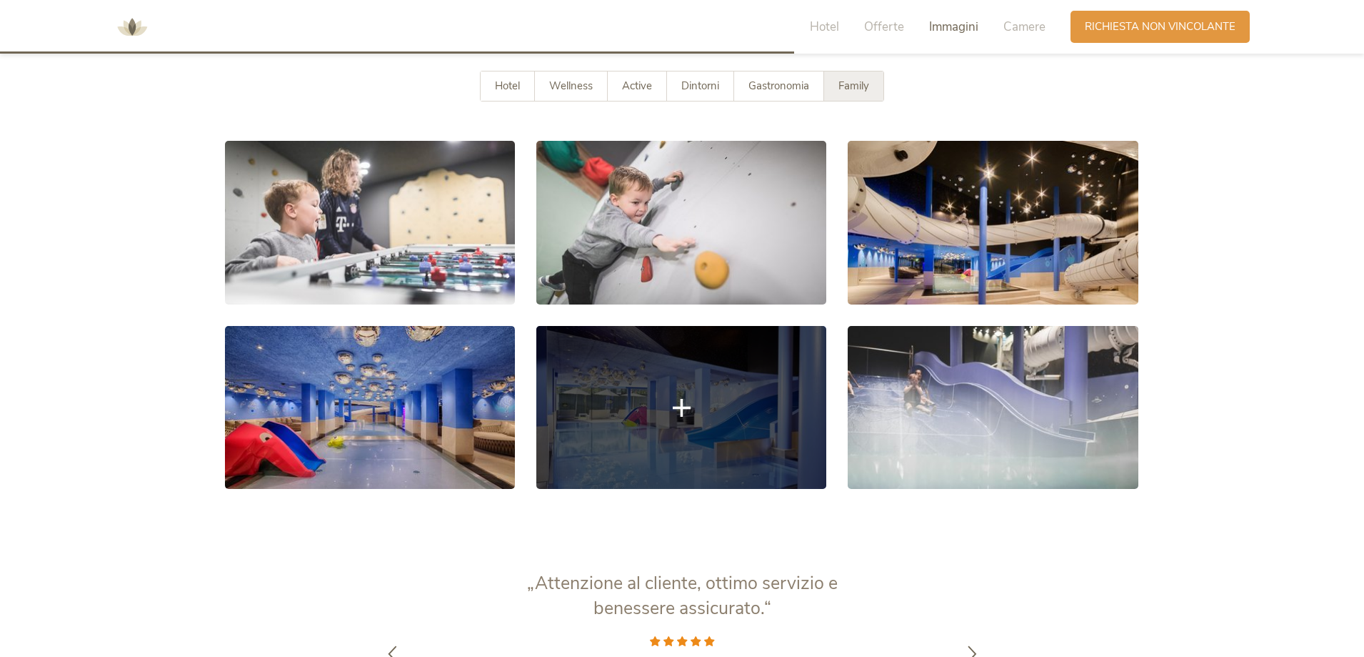
click at [686, 444] on link at bounding box center [681, 407] width 290 height 163
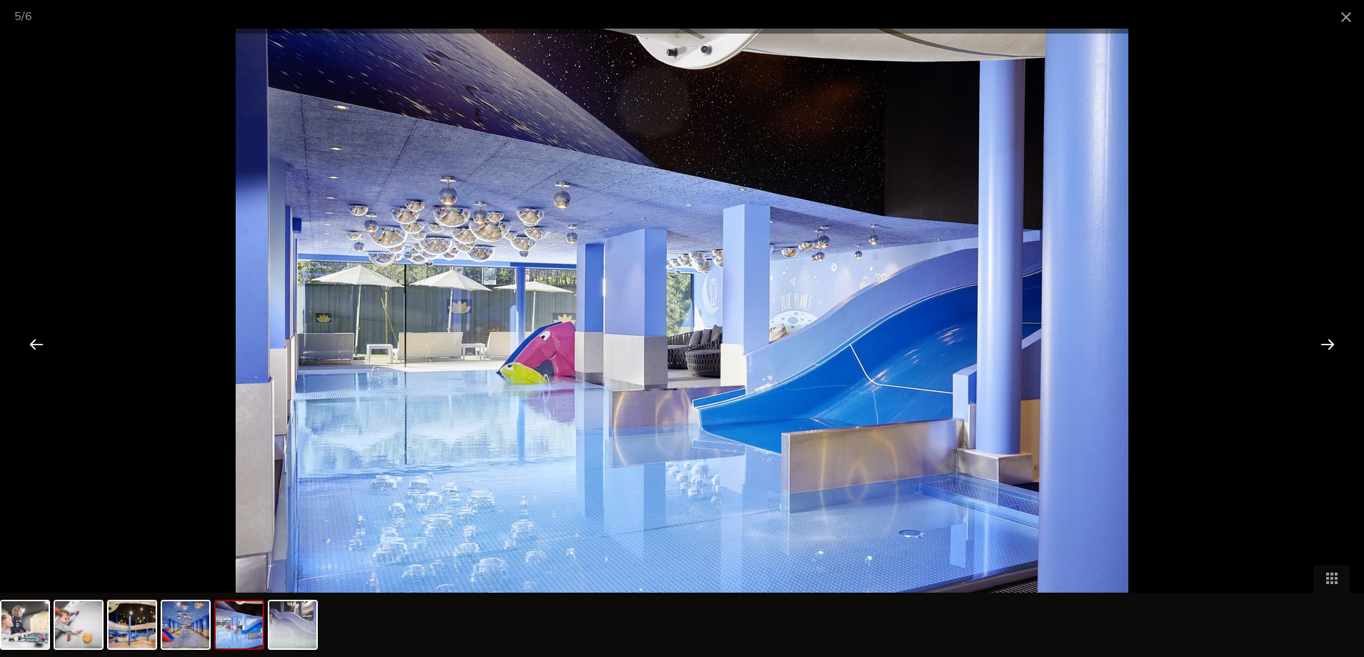
click at [1327, 348] on div at bounding box center [1328, 343] width 44 height 44
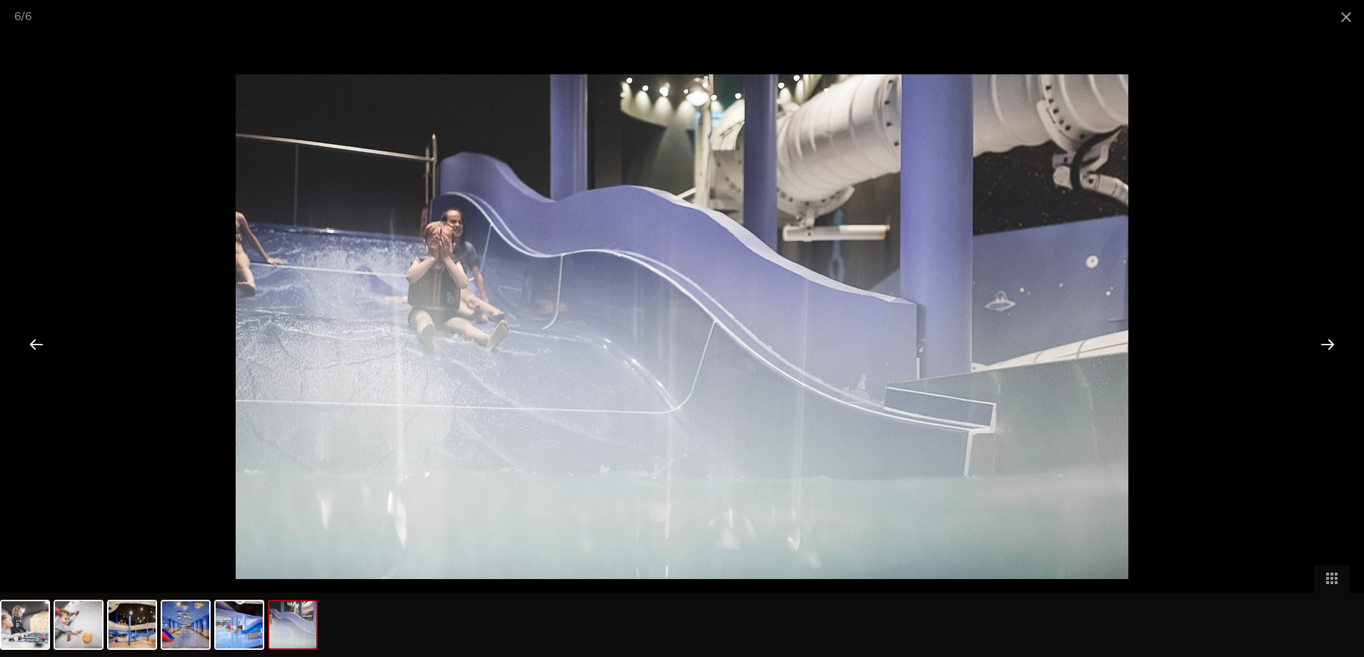
click at [1328, 344] on div at bounding box center [1328, 343] width 44 height 44
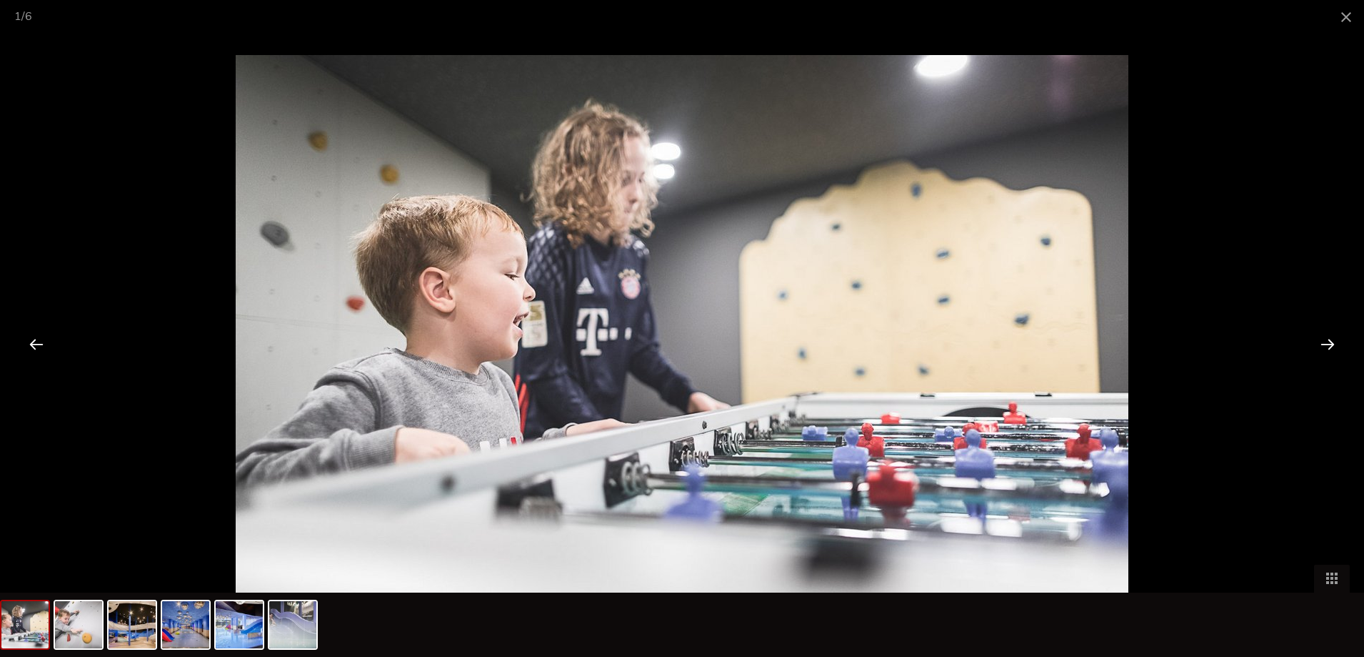
click at [1332, 344] on div at bounding box center [1328, 343] width 44 height 44
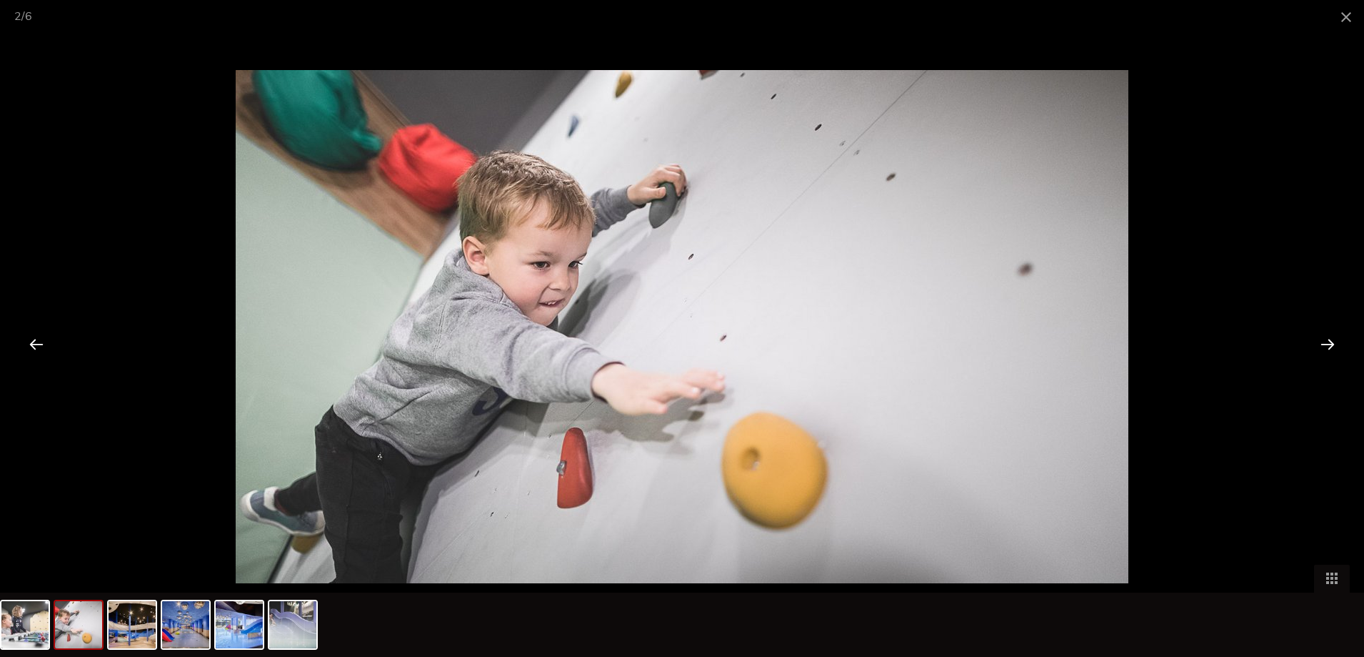
click at [1333, 343] on div at bounding box center [1328, 343] width 44 height 44
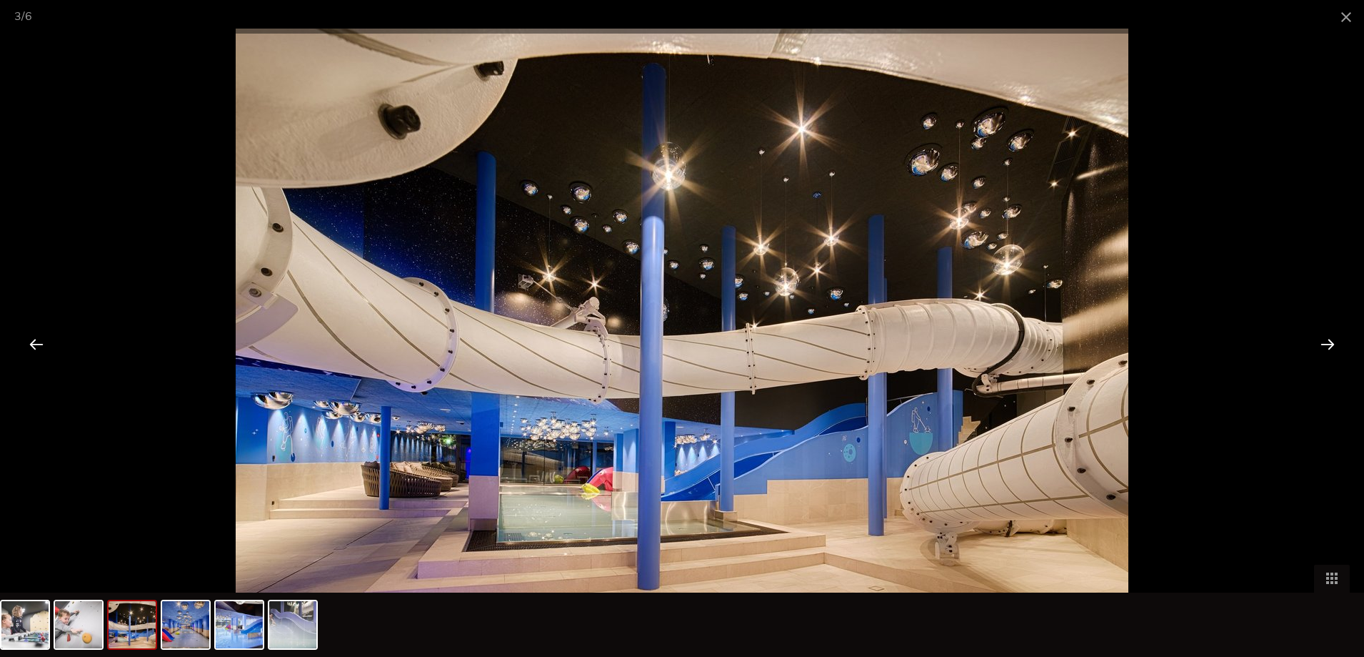
click at [1335, 343] on div at bounding box center [1328, 343] width 44 height 44
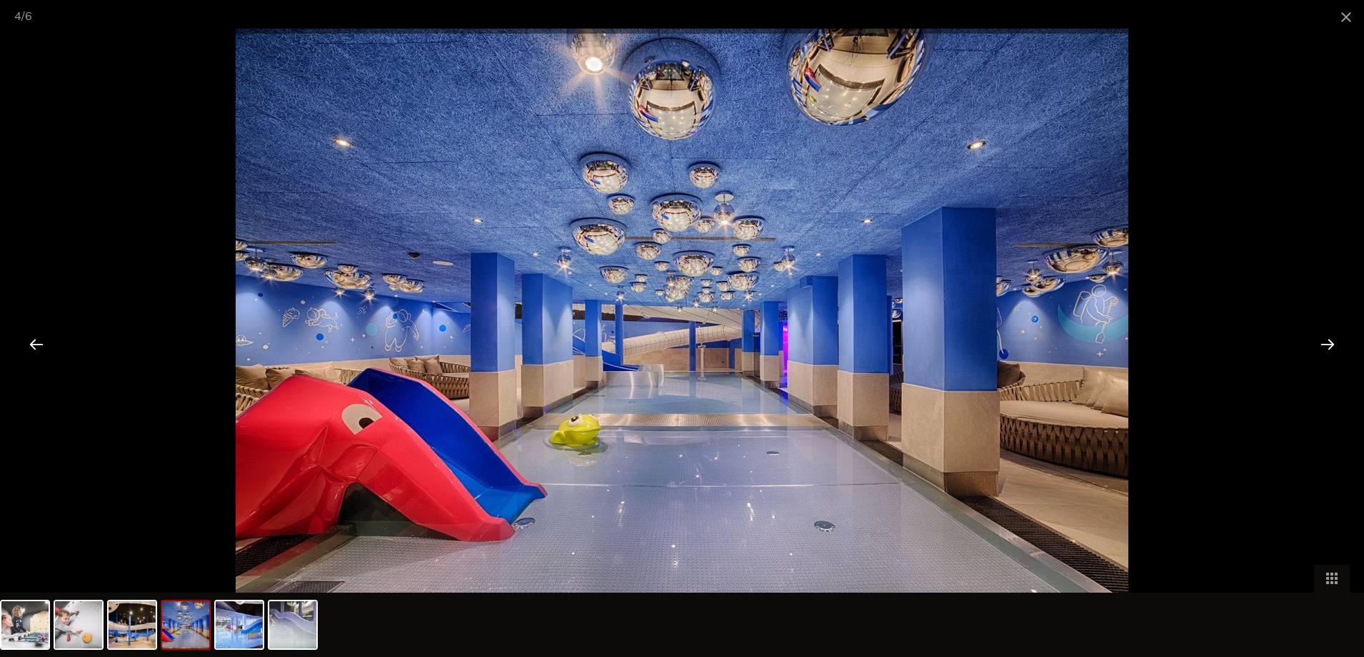
click at [1335, 342] on div at bounding box center [1328, 343] width 44 height 44
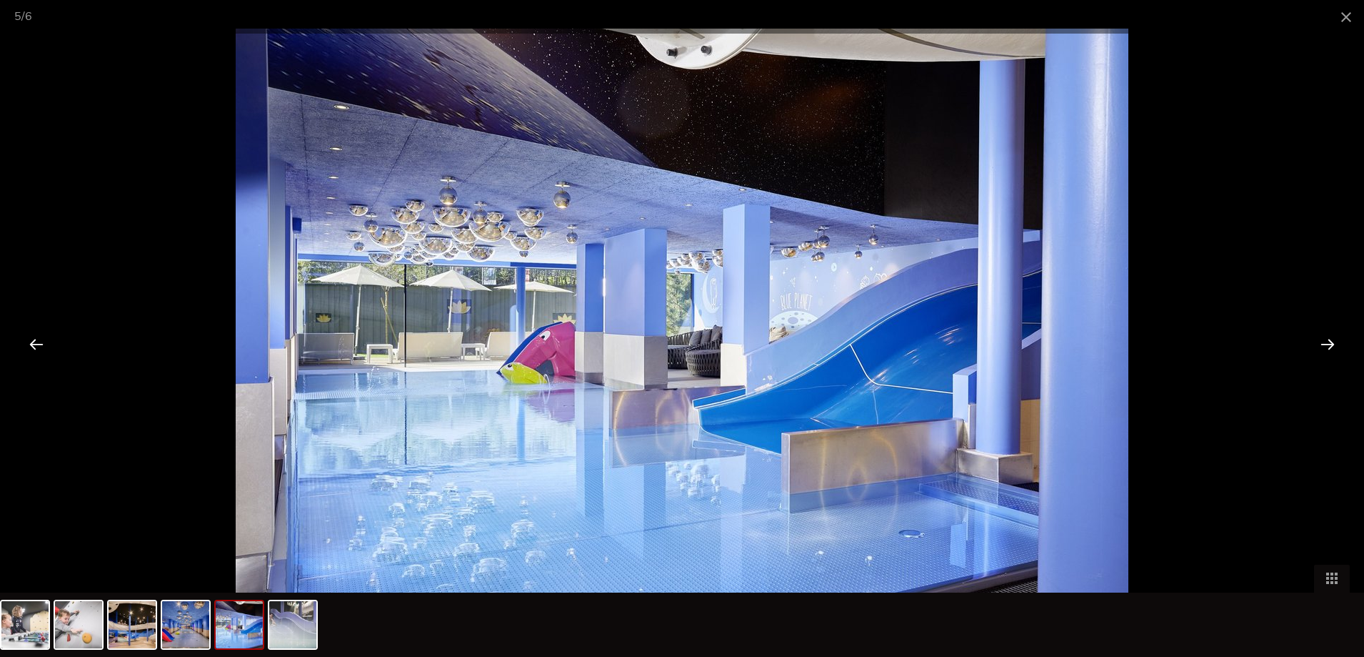
click at [1335, 342] on div at bounding box center [1328, 343] width 44 height 44
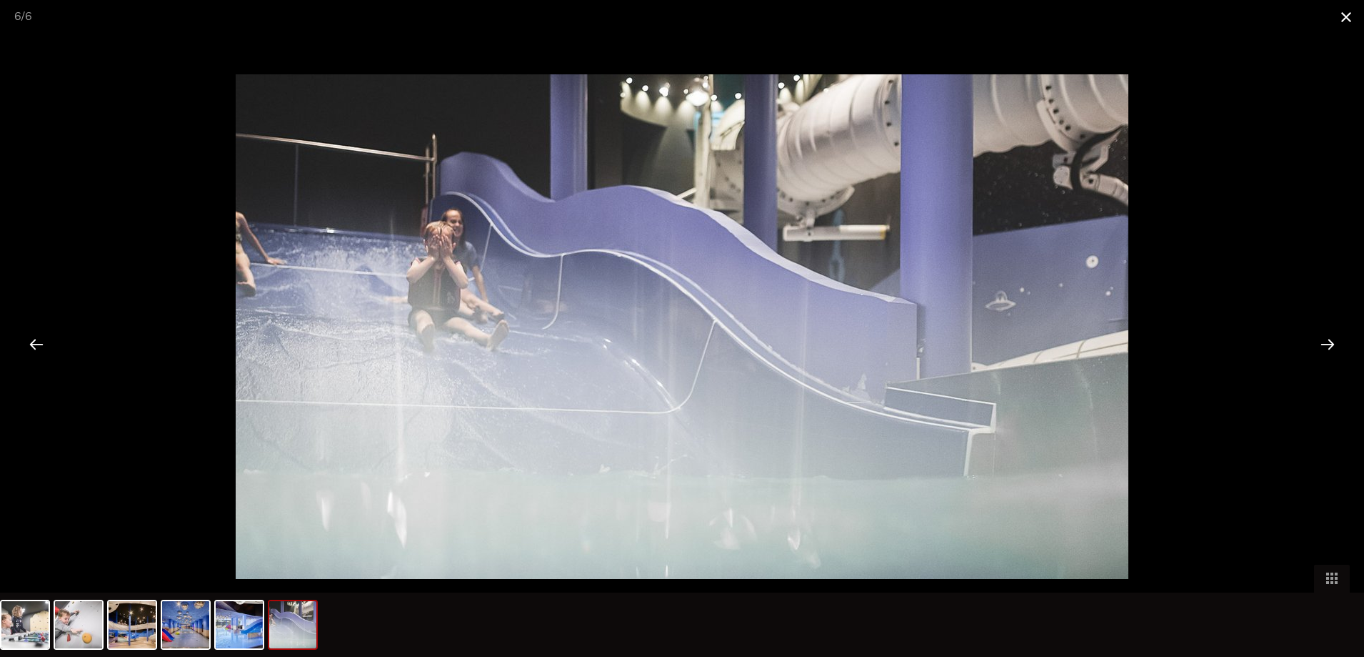
click at [1349, 12] on span at bounding box center [1347, 17] width 36 height 34
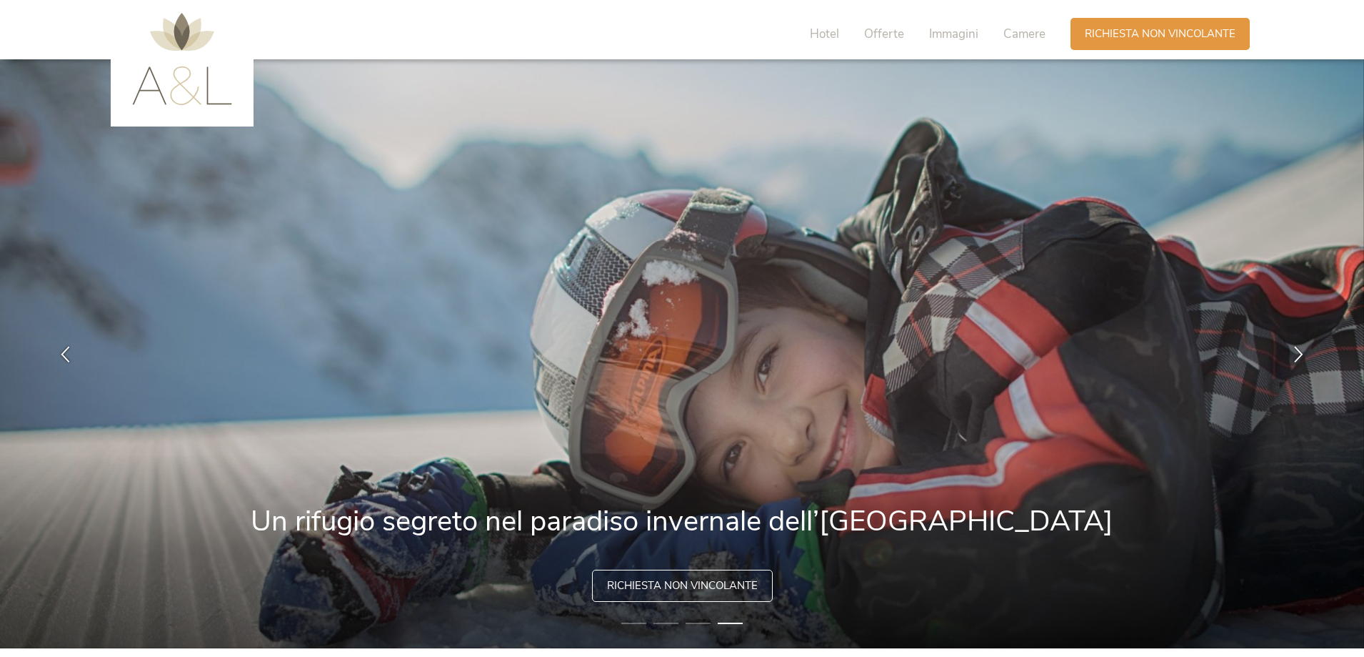
scroll to position [0, 0]
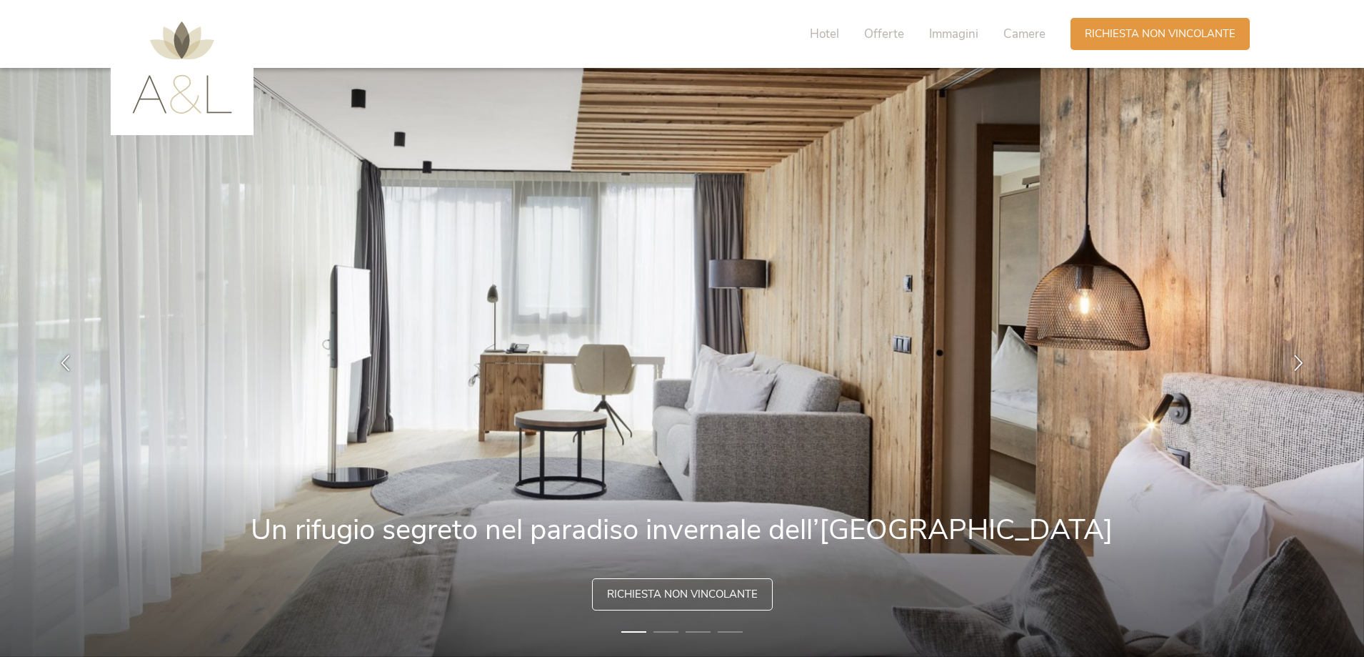
click at [189, 80] on img at bounding box center [182, 67] width 100 height 92
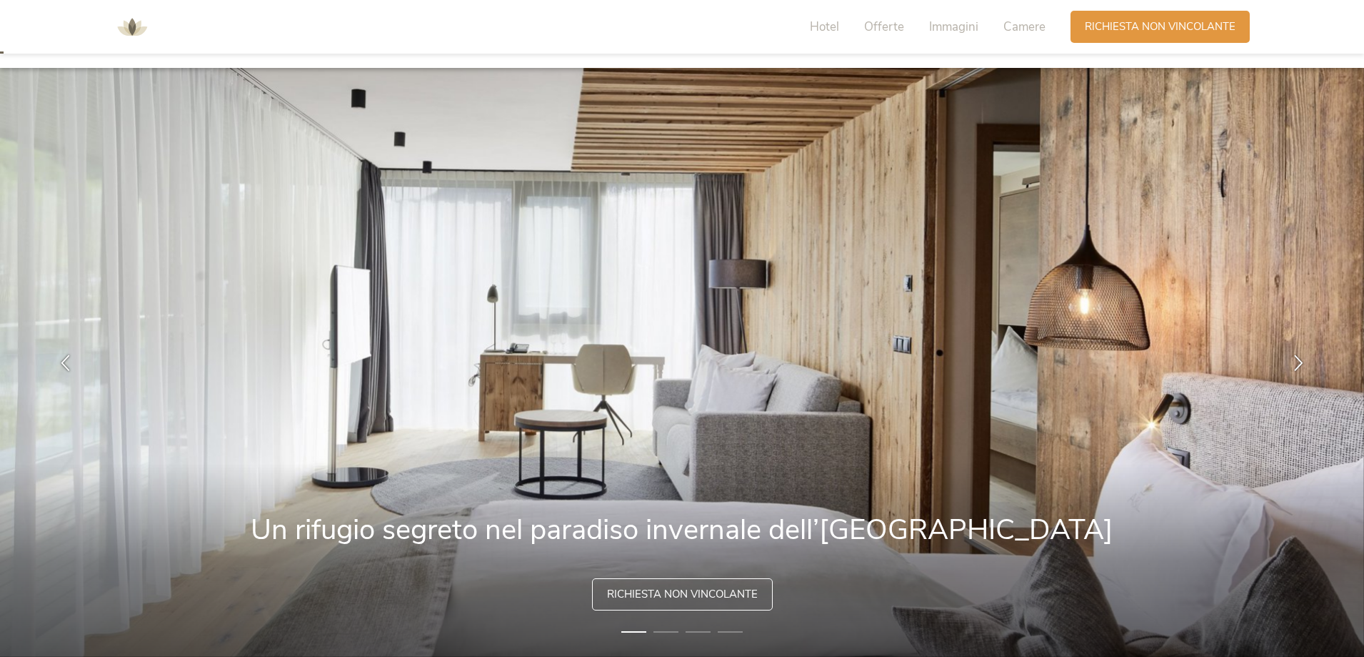
scroll to position [214, 0]
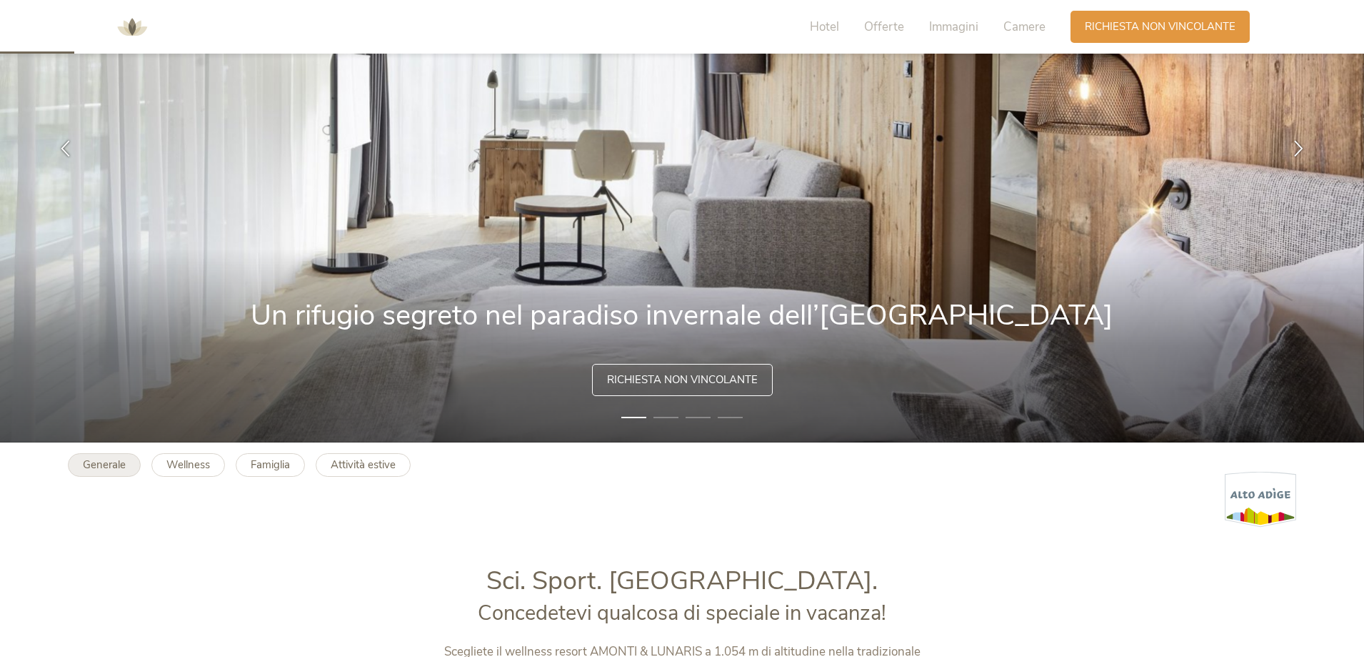
click at [111, 467] on b "Generale" at bounding box center [104, 464] width 43 height 14
